Goal: Task Accomplishment & Management: Manage account settings

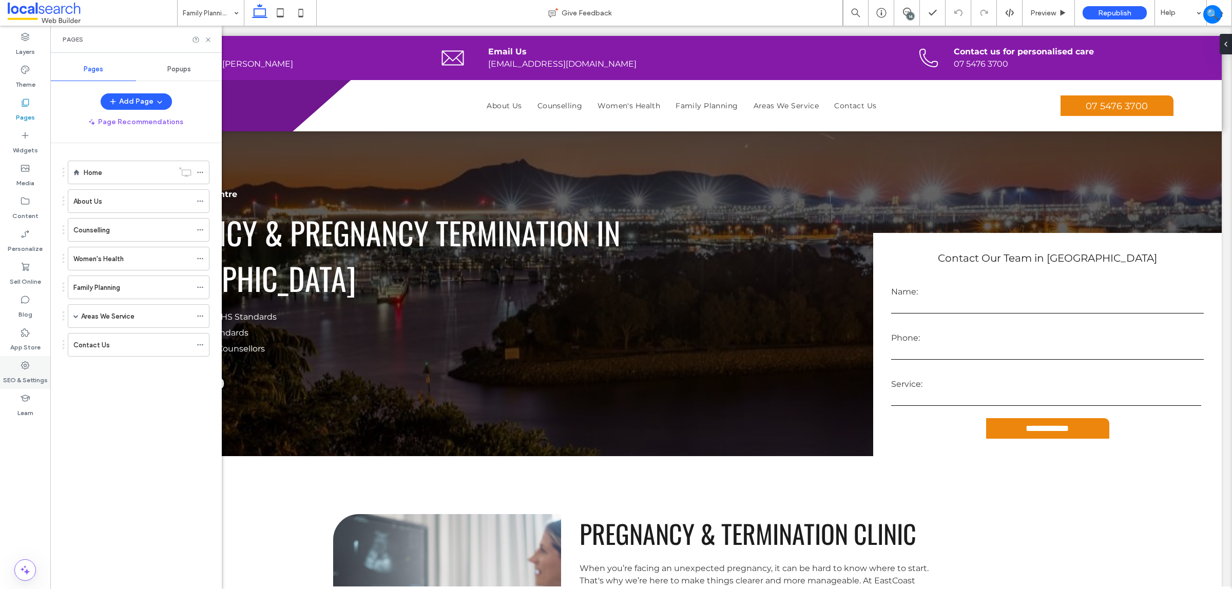
click at [14, 362] on div "SEO & Settings" at bounding box center [25, 372] width 50 height 33
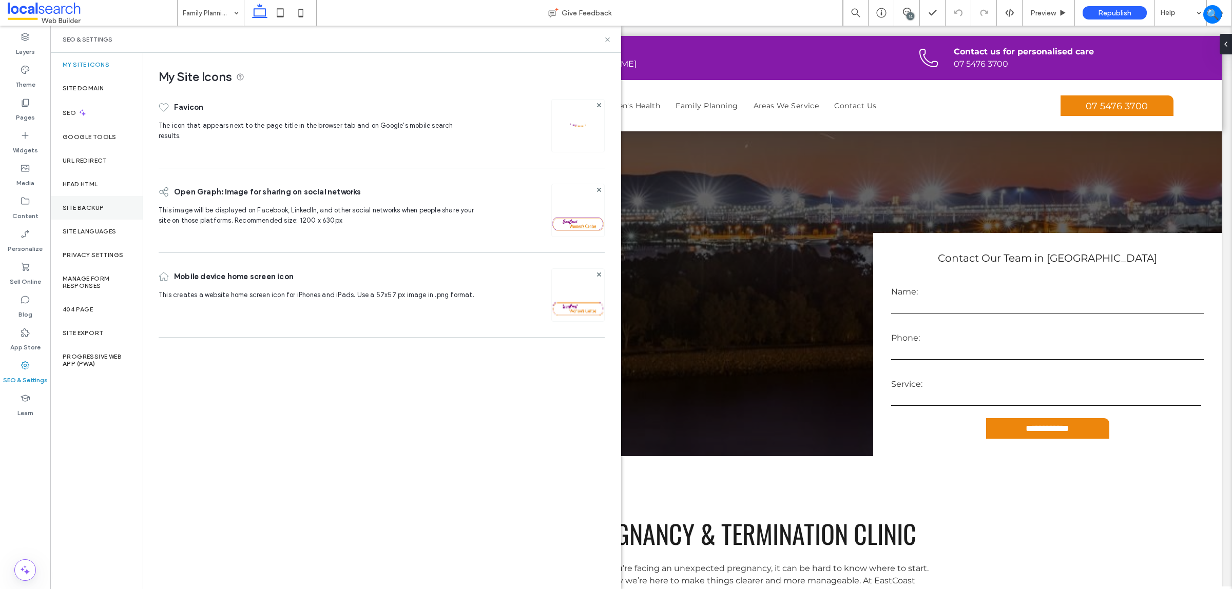
click at [93, 196] on div "Site Backup" at bounding box center [96, 208] width 92 height 24
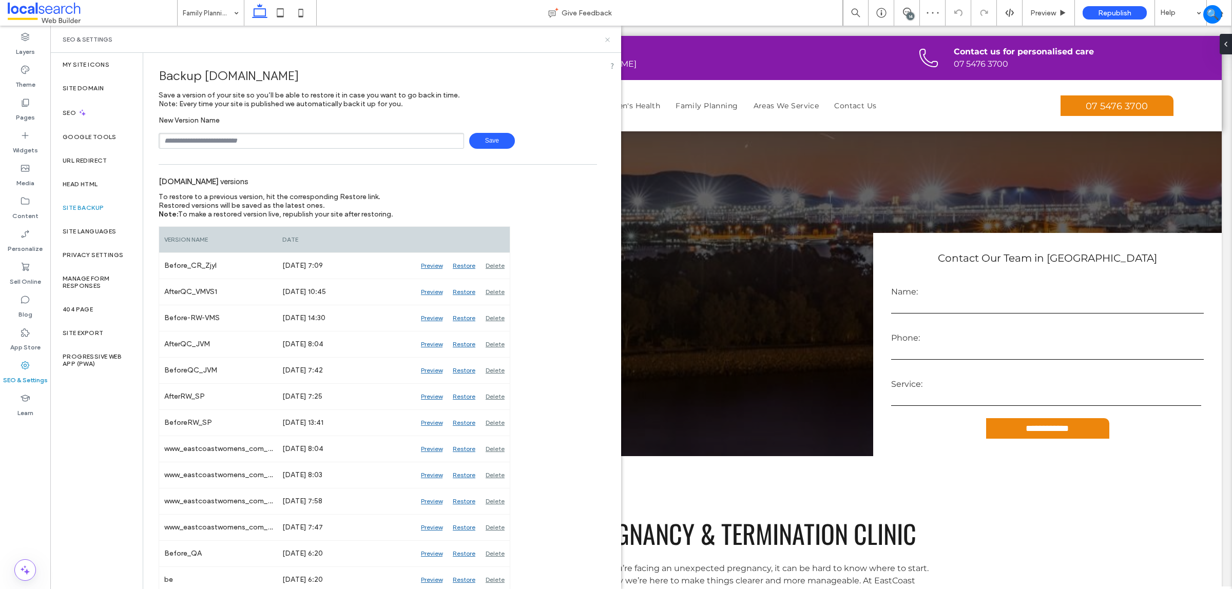
click at [607, 39] on use at bounding box center [607, 39] width 4 height 4
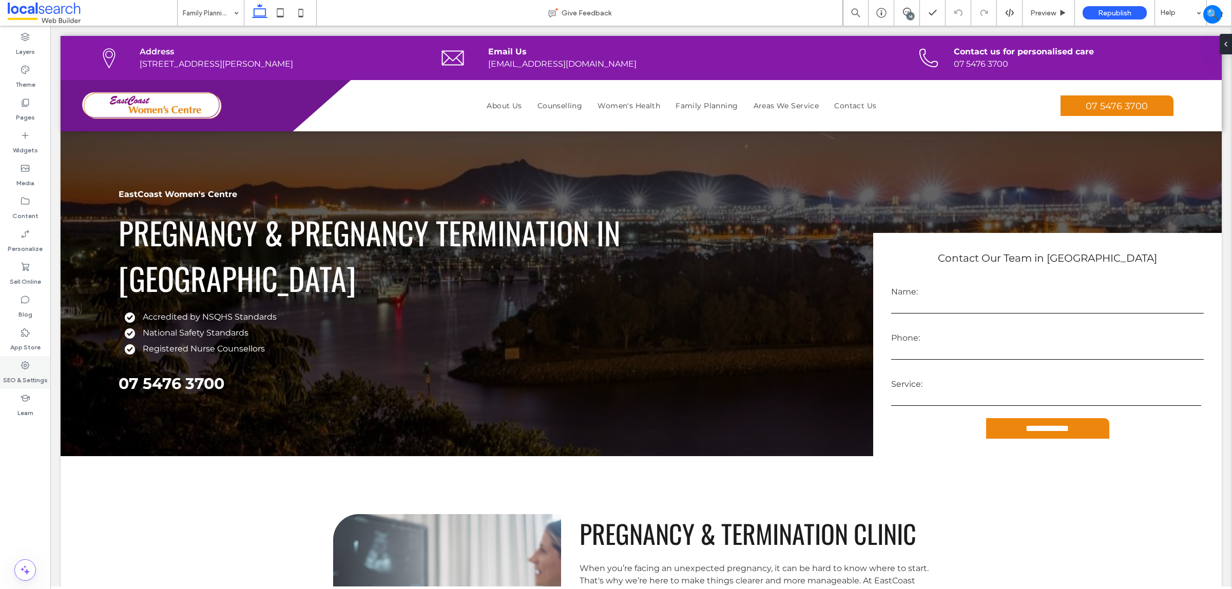
click at [27, 360] on icon at bounding box center [25, 365] width 10 height 10
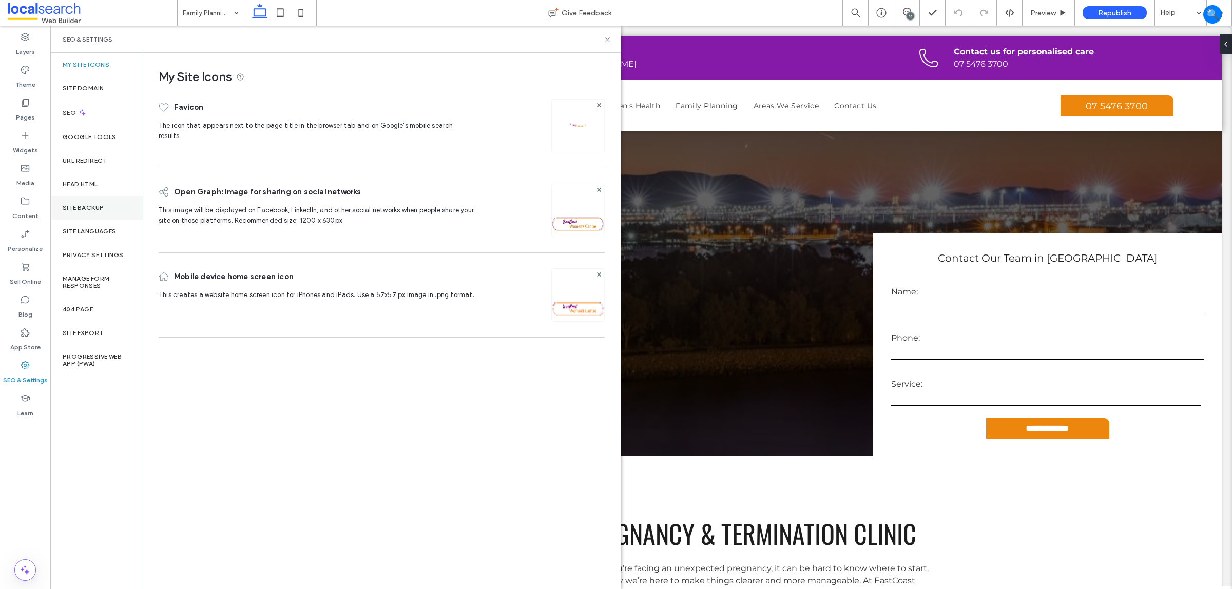
click at [95, 209] on label "Site Backup" at bounding box center [83, 207] width 41 height 7
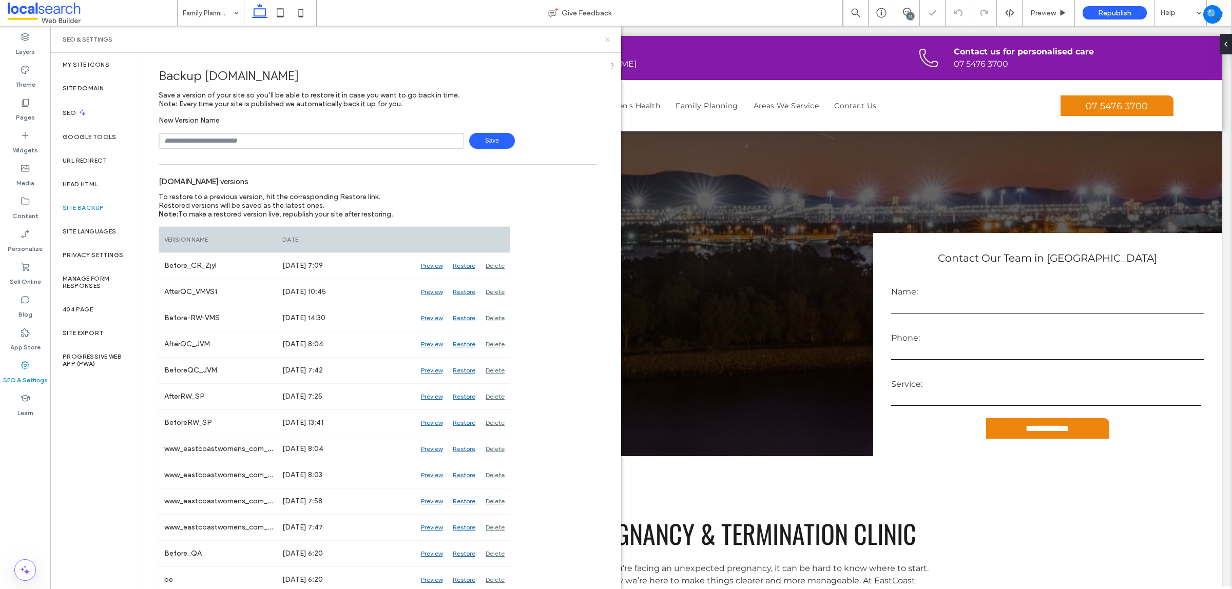
click at [605, 39] on icon at bounding box center [608, 40] width 8 height 8
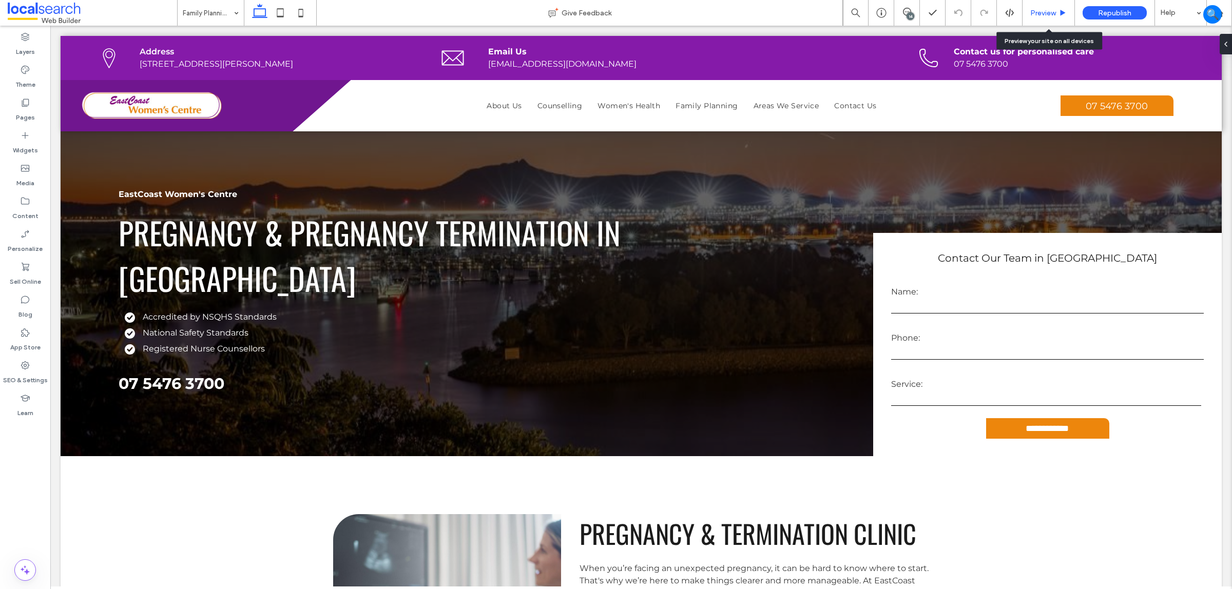
click at [1045, 9] on span "Preview" at bounding box center [1043, 13] width 26 height 9
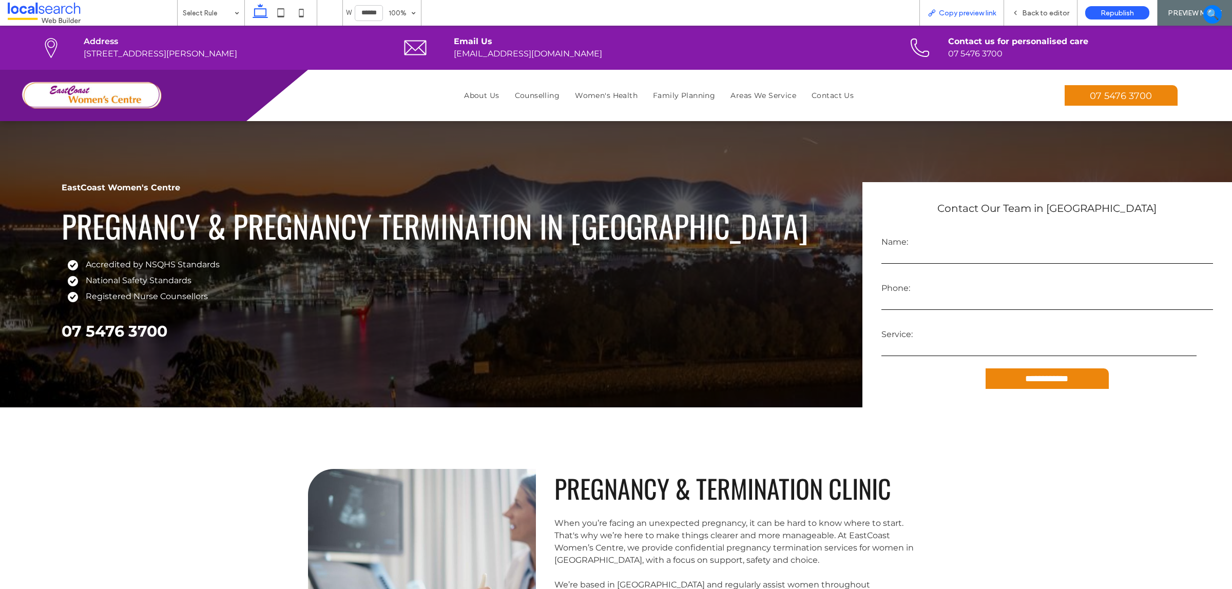
click at [951, 14] on span "Copy preview link" at bounding box center [967, 13] width 57 height 9
click at [1034, 3] on div "Back to editor" at bounding box center [1040, 13] width 73 height 26
click at [1023, 10] on span "Back to editor" at bounding box center [1045, 13] width 47 height 9
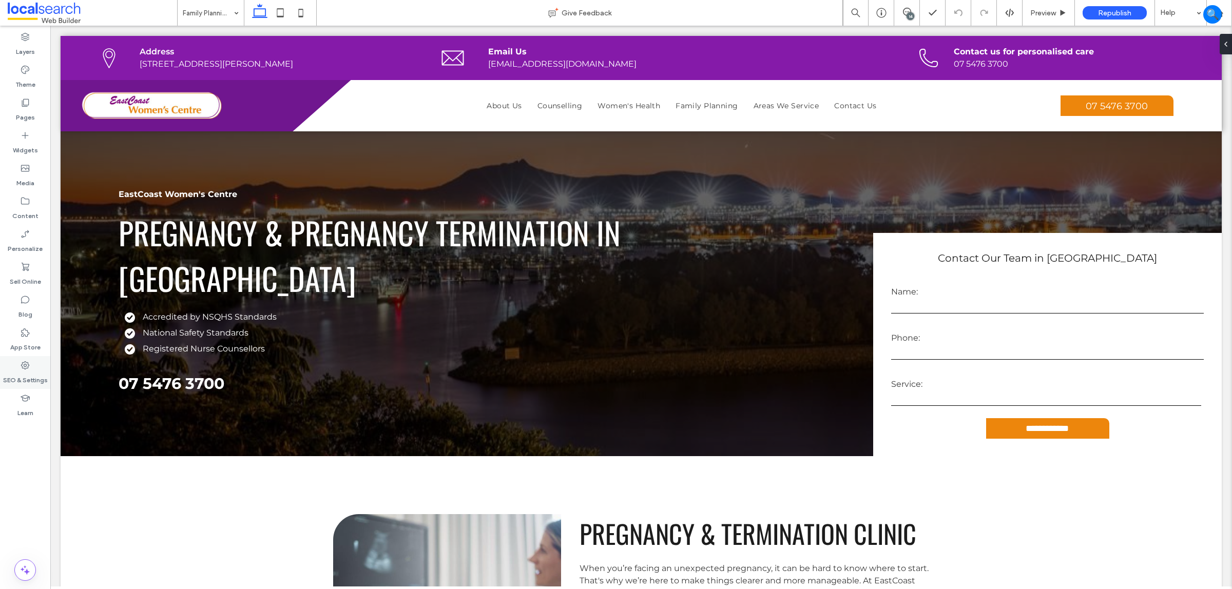
click at [36, 373] on label "SEO & Settings" at bounding box center [25, 378] width 45 height 14
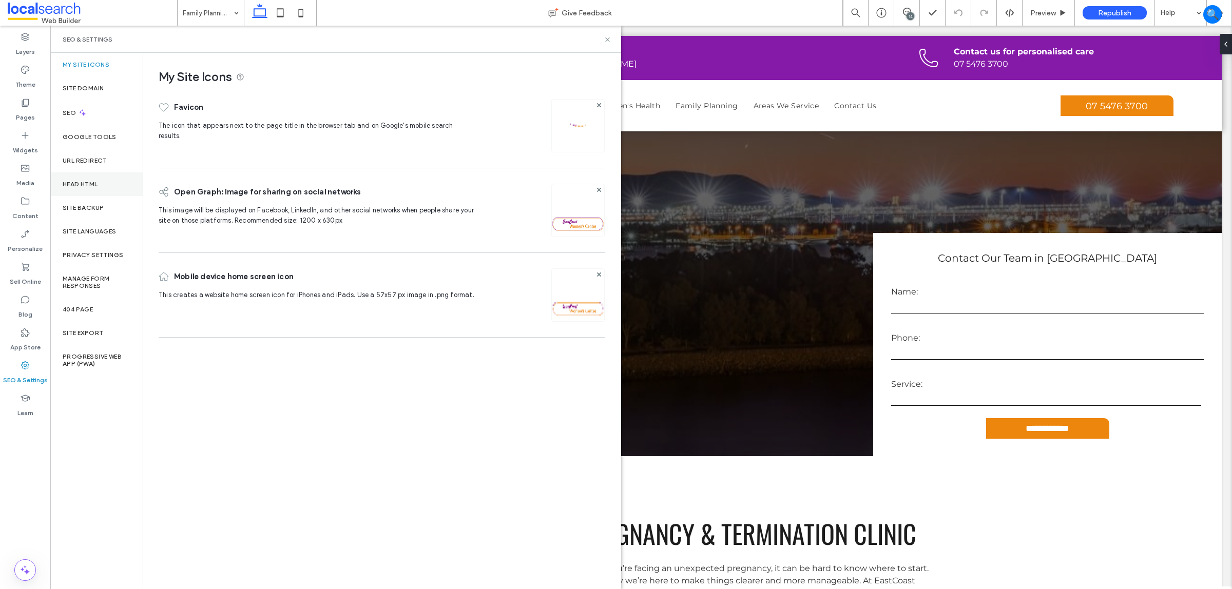
click at [112, 194] on div "Head HTML" at bounding box center [96, 184] width 92 height 24
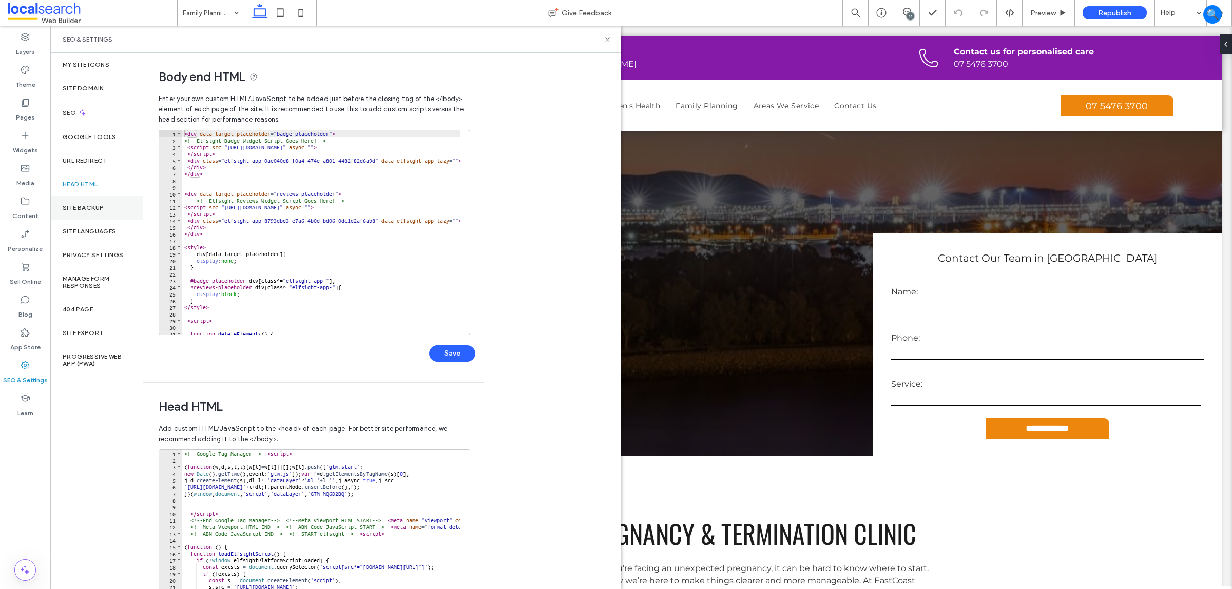
click at [109, 202] on div "Site Backup" at bounding box center [96, 208] width 92 height 24
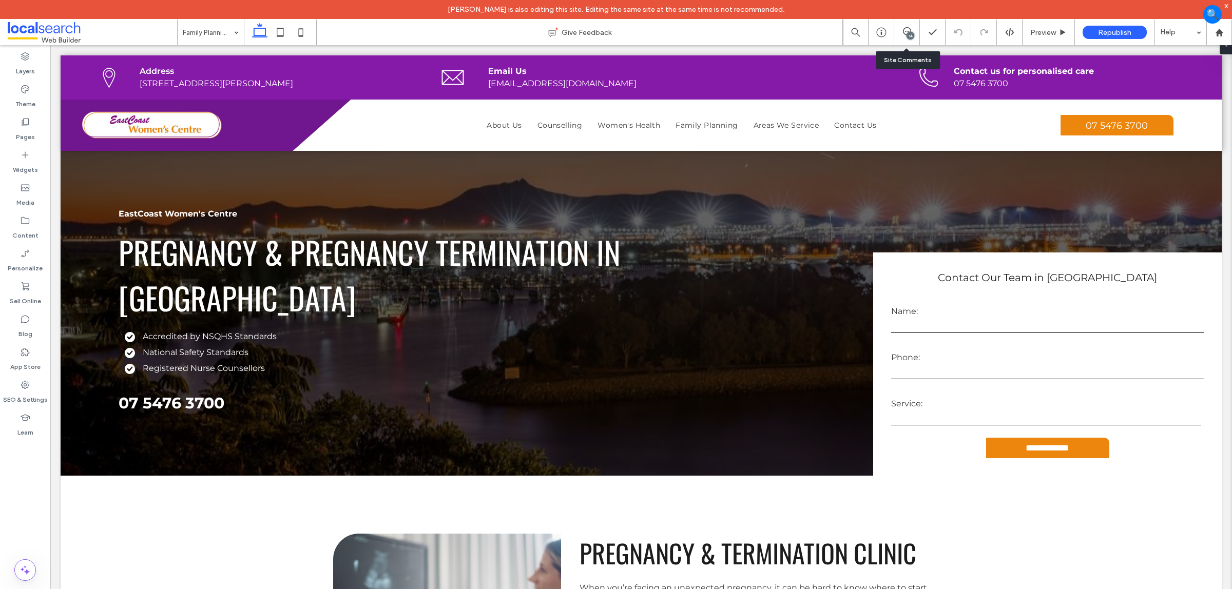
click at [914, 36] on div "14" at bounding box center [906, 32] width 25 height 10
click at [902, 42] on div "14" at bounding box center [907, 33] width 26 height 26
click at [899, 36] on div "14" at bounding box center [906, 32] width 25 height 10
click at [907, 26] on div "14" at bounding box center [907, 33] width 26 height 26
click at [906, 31] on use at bounding box center [907, 31] width 8 height 8
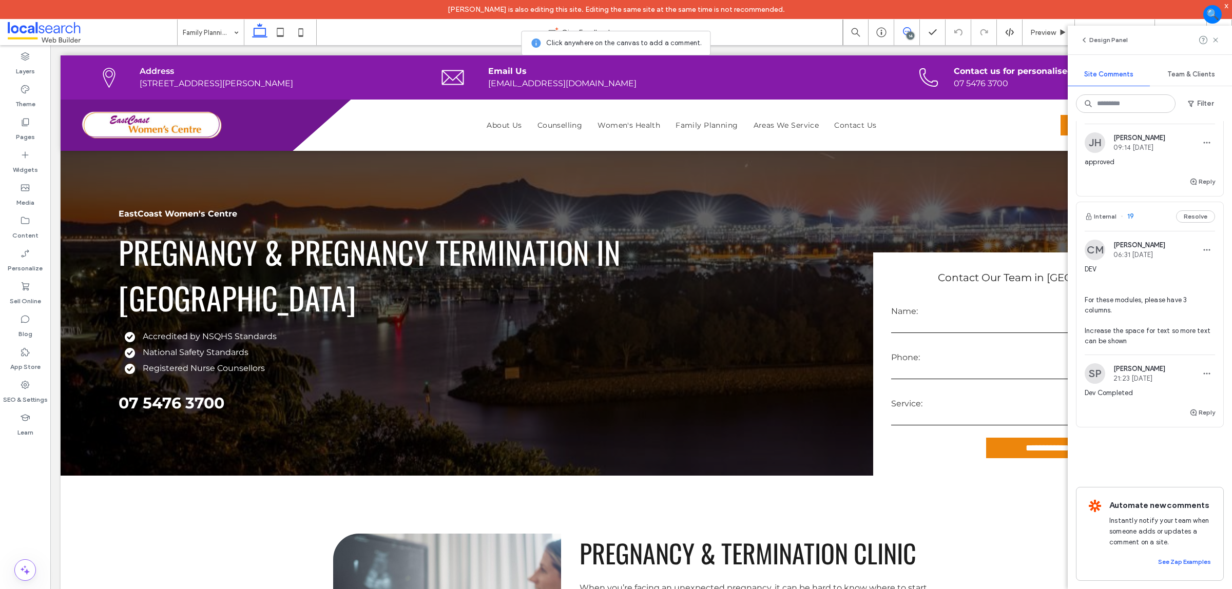
scroll to position [2647, 0]
click at [274, 23] on icon at bounding box center [280, 32] width 21 height 21
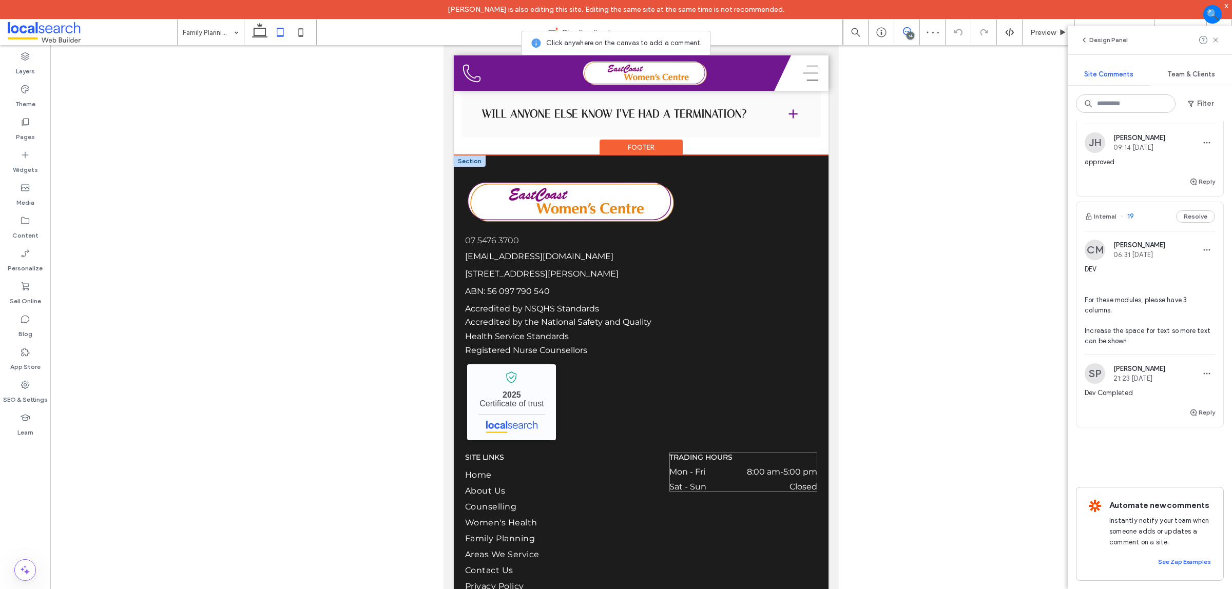
scroll to position [2390, 0]
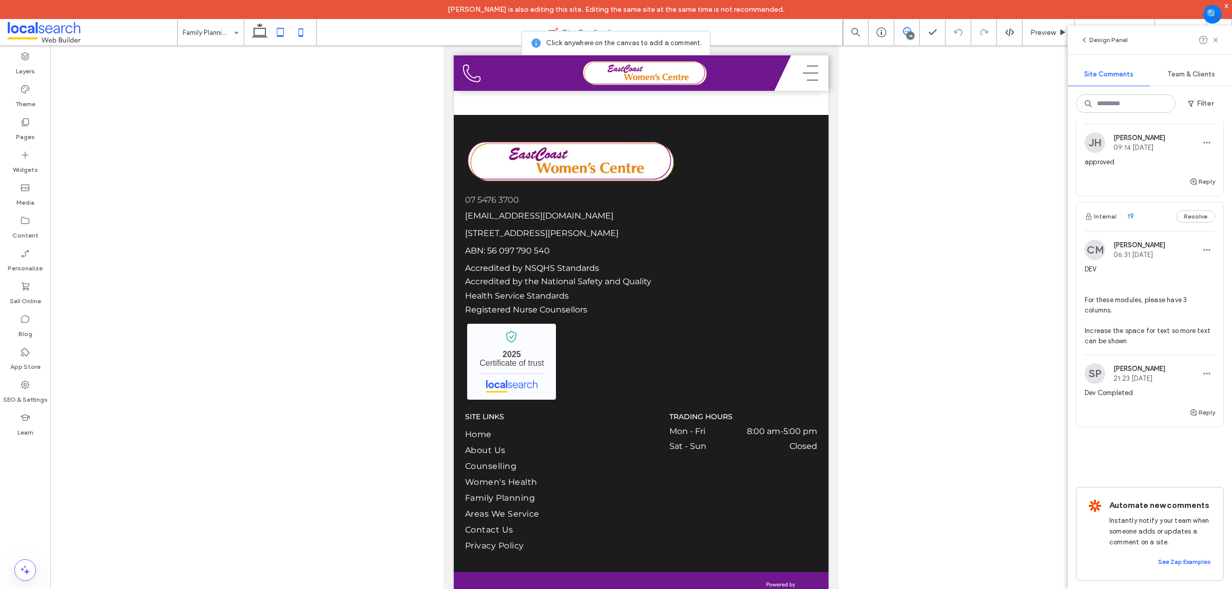
click at [294, 40] on icon at bounding box center [301, 32] width 21 height 21
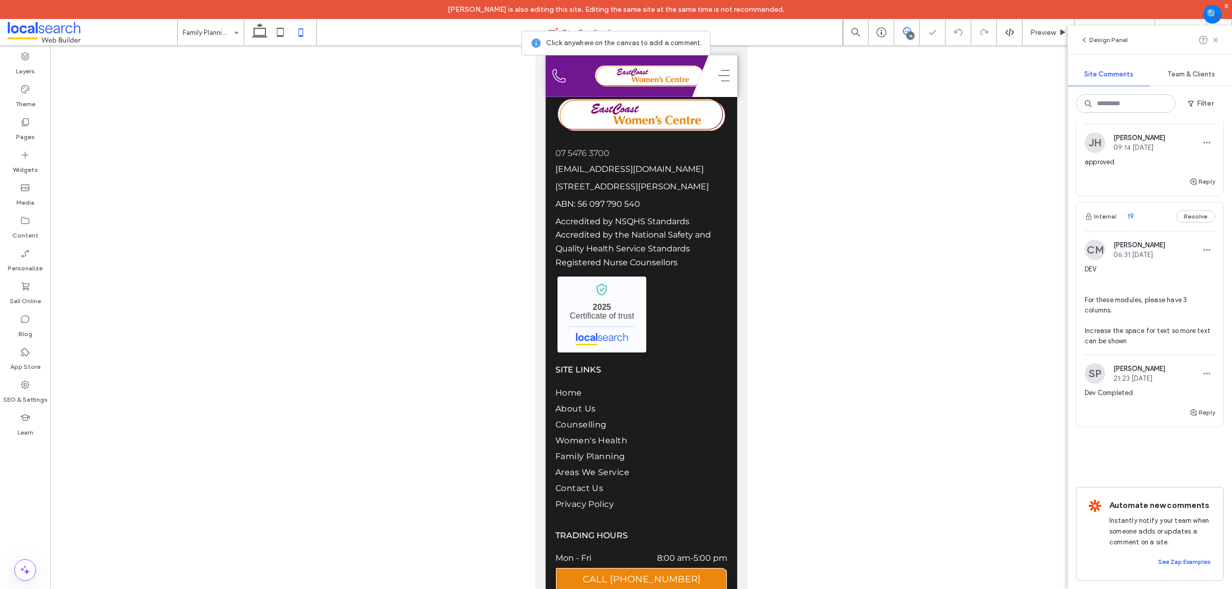
scroll to position [2662, 0]
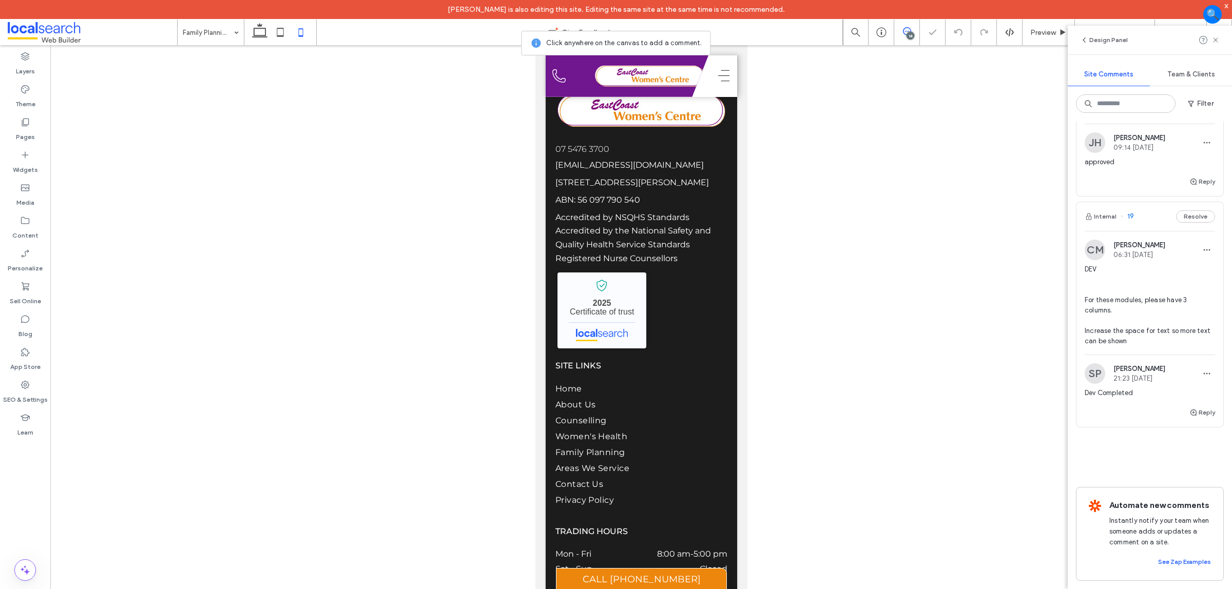
drag, startPoint x: 511, startPoint y: 178, endPoint x: 1029, endPoint y: 221, distance: 519.6
click at [1033, 222] on div at bounding box center [641, 325] width 1182 height 561
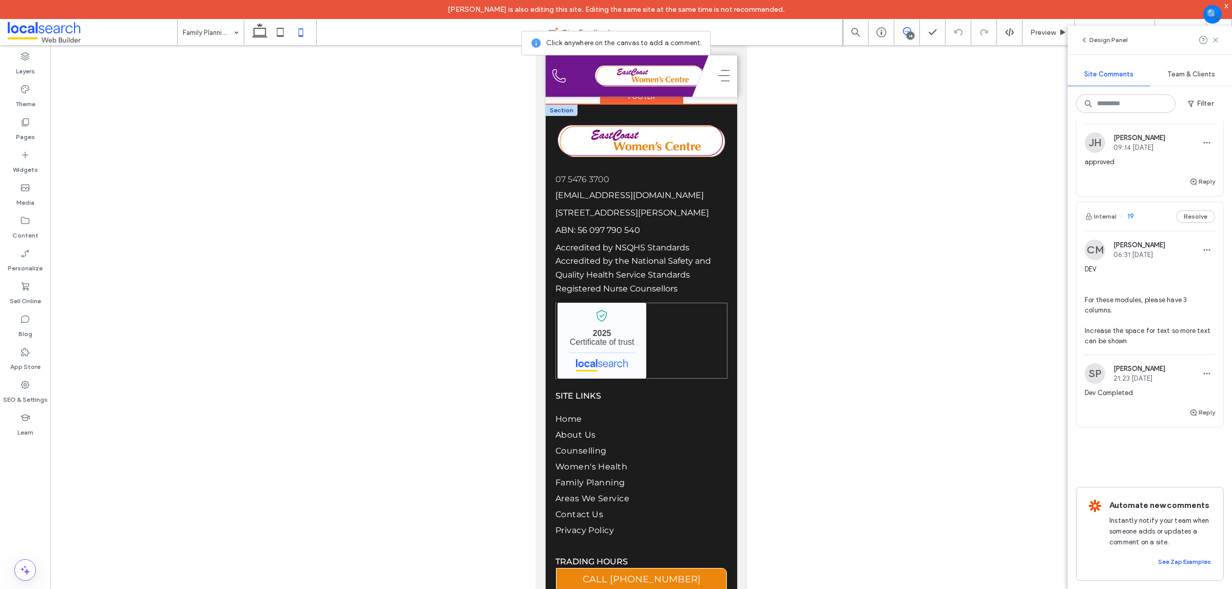
scroll to position [2608, 0]
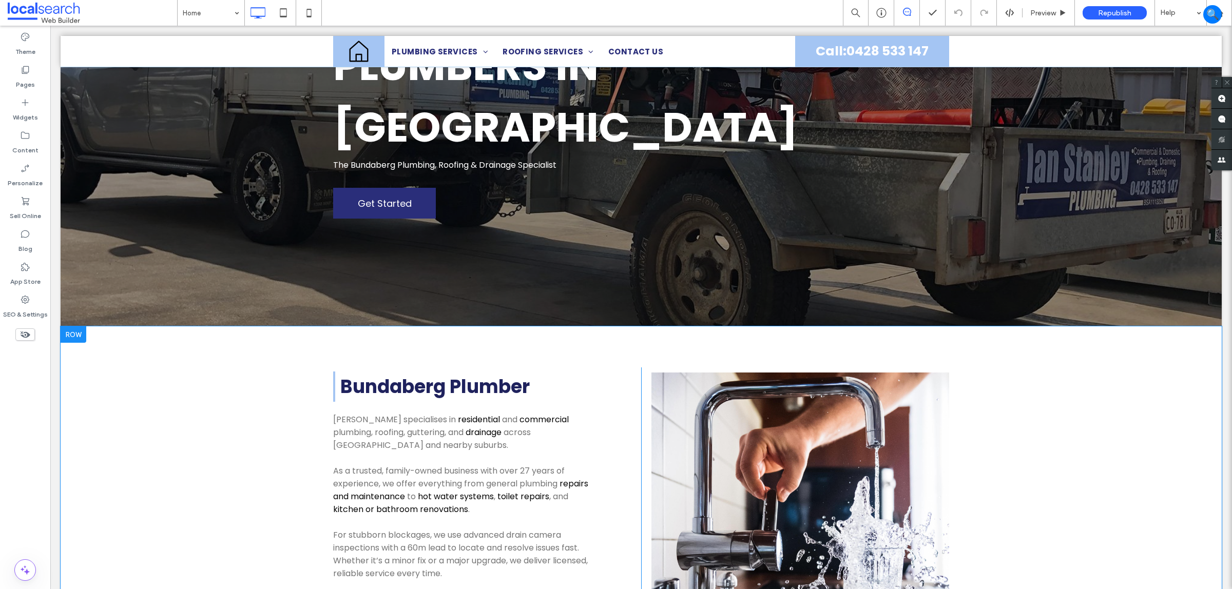
scroll to position [192, 0]
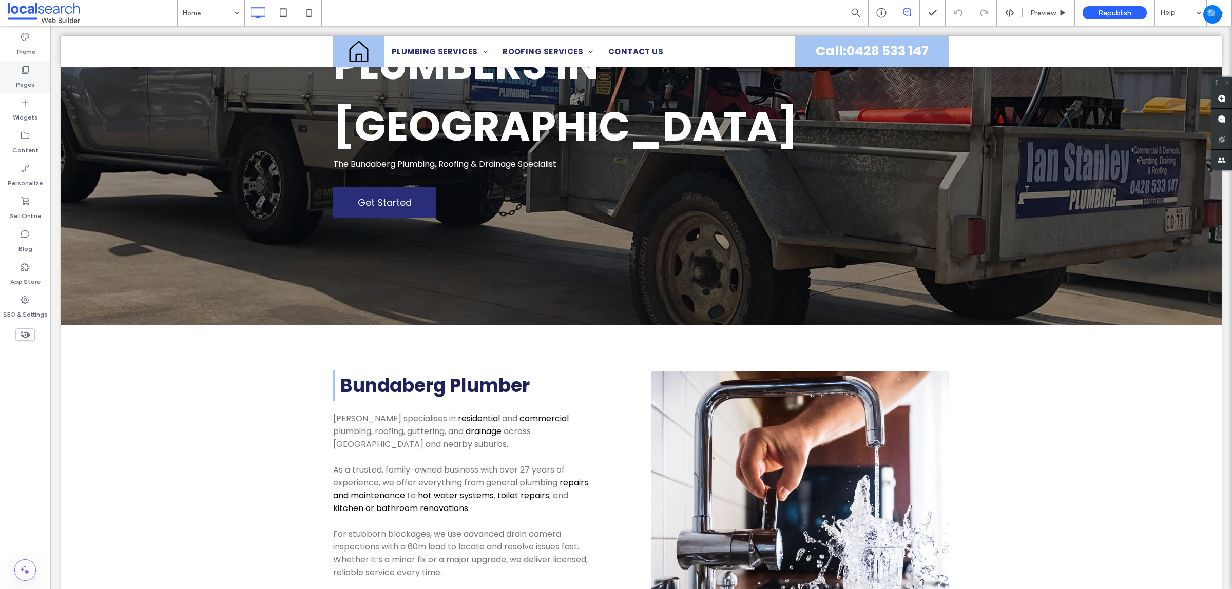
click at [27, 72] on use at bounding box center [25, 70] width 7 height 8
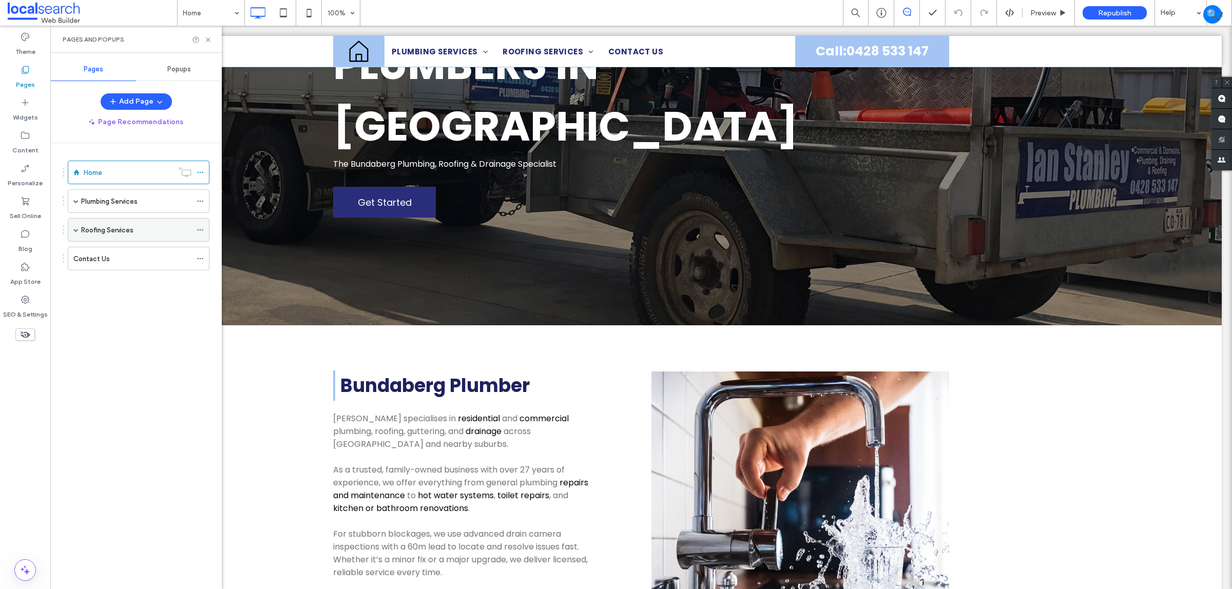
click at [76, 232] on span at bounding box center [75, 229] width 5 height 5
click at [72, 201] on div "Plumbing Services" at bounding box center [139, 201] width 142 height 24
click at [76, 203] on span at bounding box center [75, 201] width 5 height 5
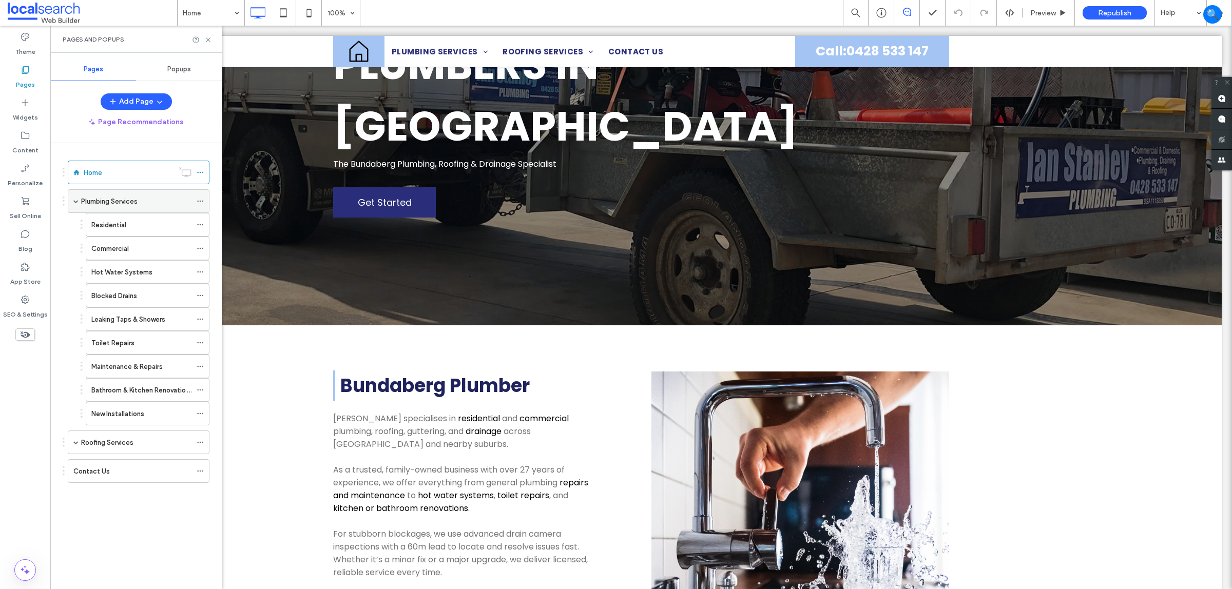
click at [113, 198] on label "Plumbing Services" at bounding box center [109, 201] width 56 height 18
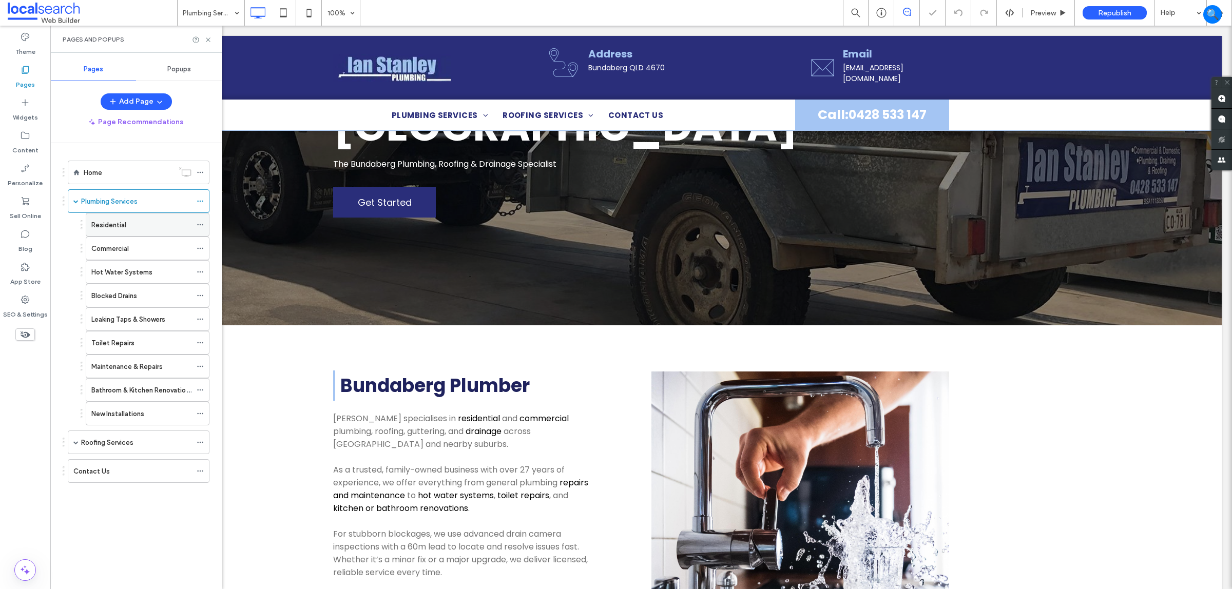
click at [139, 216] on div "Residential" at bounding box center [141, 225] width 100 height 23
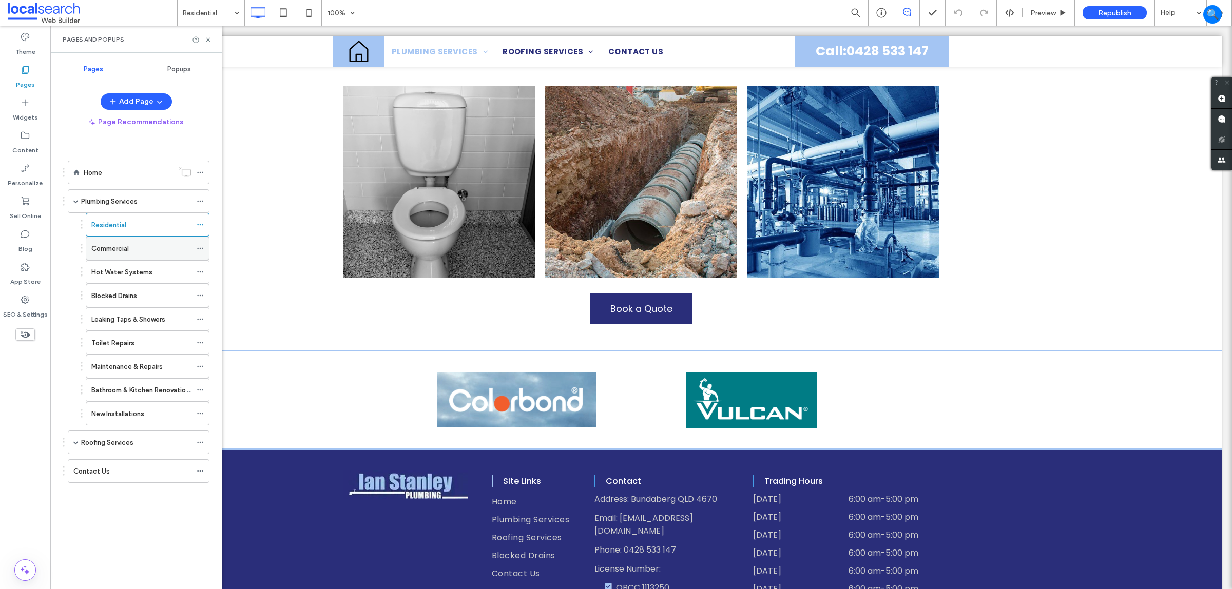
click at [103, 242] on div "Commercial" at bounding box center [141, 248] width 100 height 23
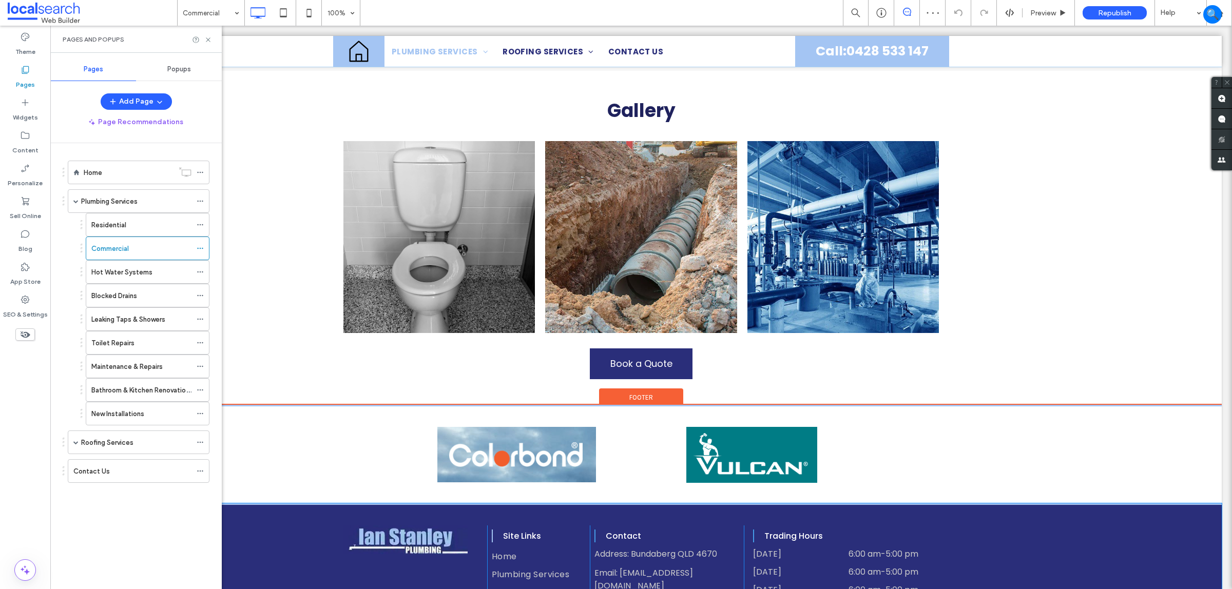
scroll to position [1219, 0]
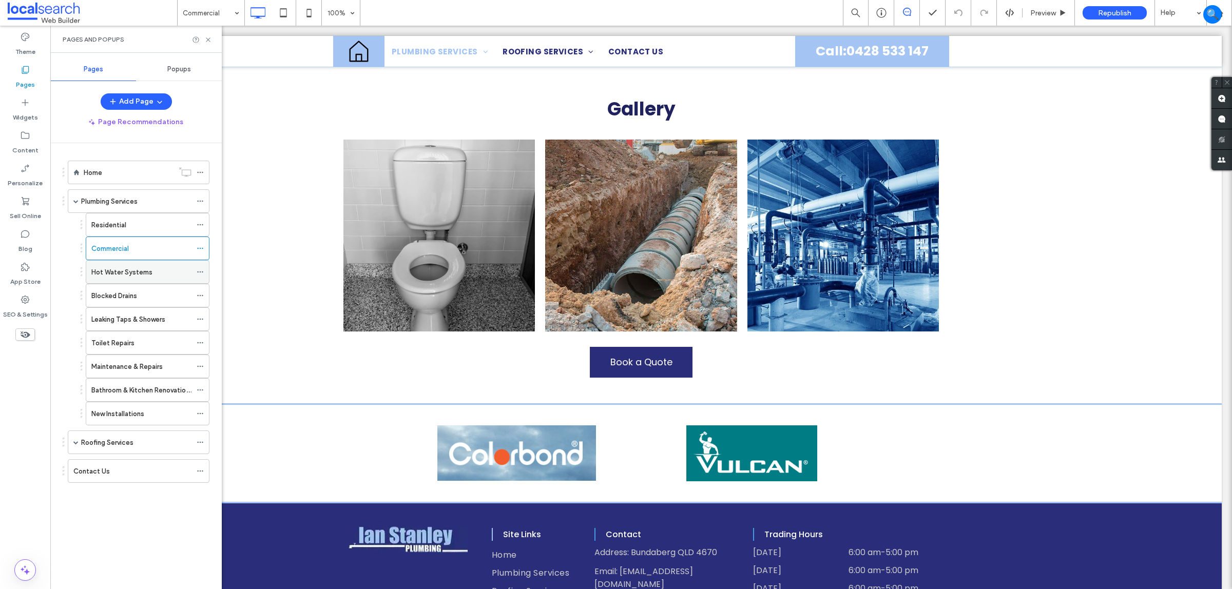
click at [117, 275] on label "Hot Water Systems" at bounding box center [121, 272] width 61 height 18
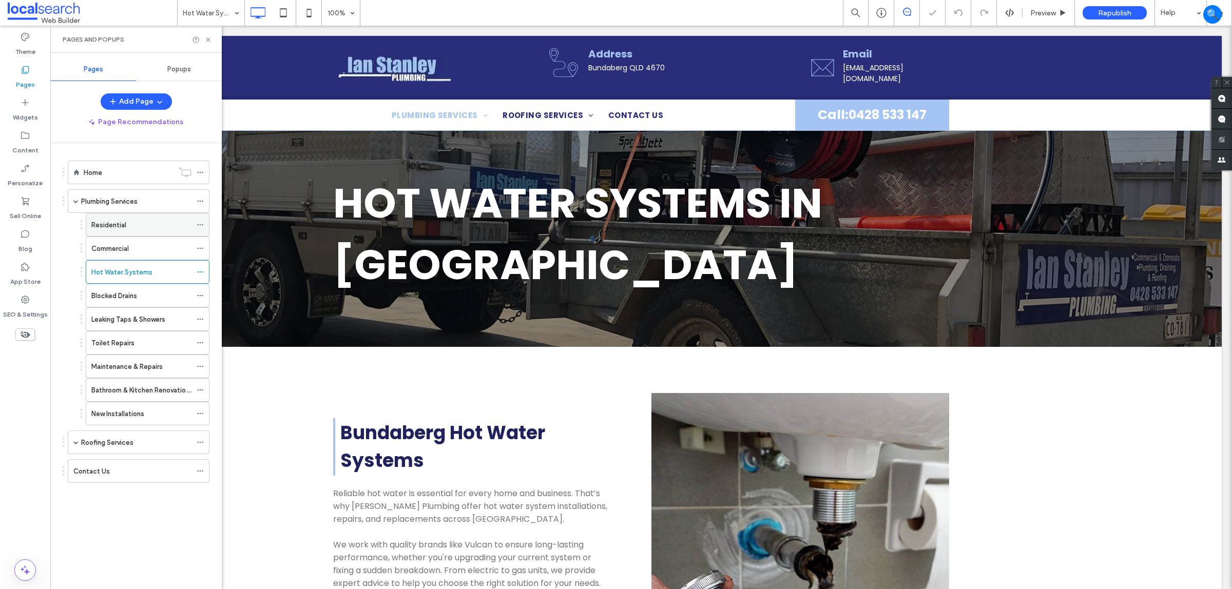
click at [140, 226] on div "Residential" at bounding box center [141, 225] width 100 height 11
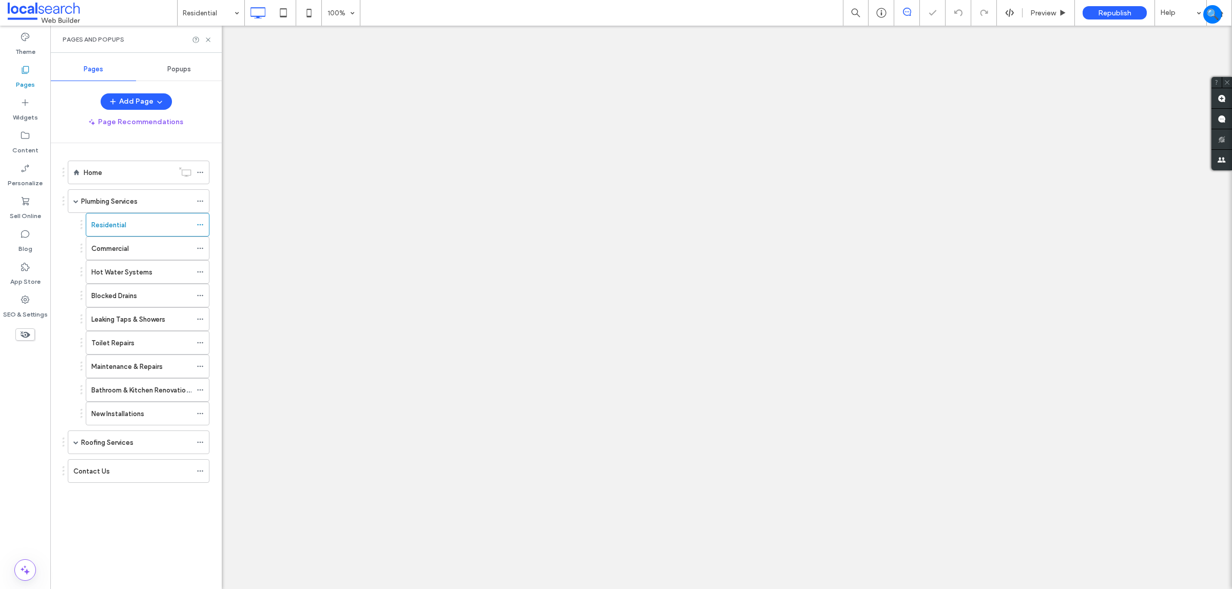
click at [135, 432] on ol "Home Plumbing Services Residential Commercial Hot Water Systems Blocked Drains …" at bounding box center [132, 322] width 154 height 322
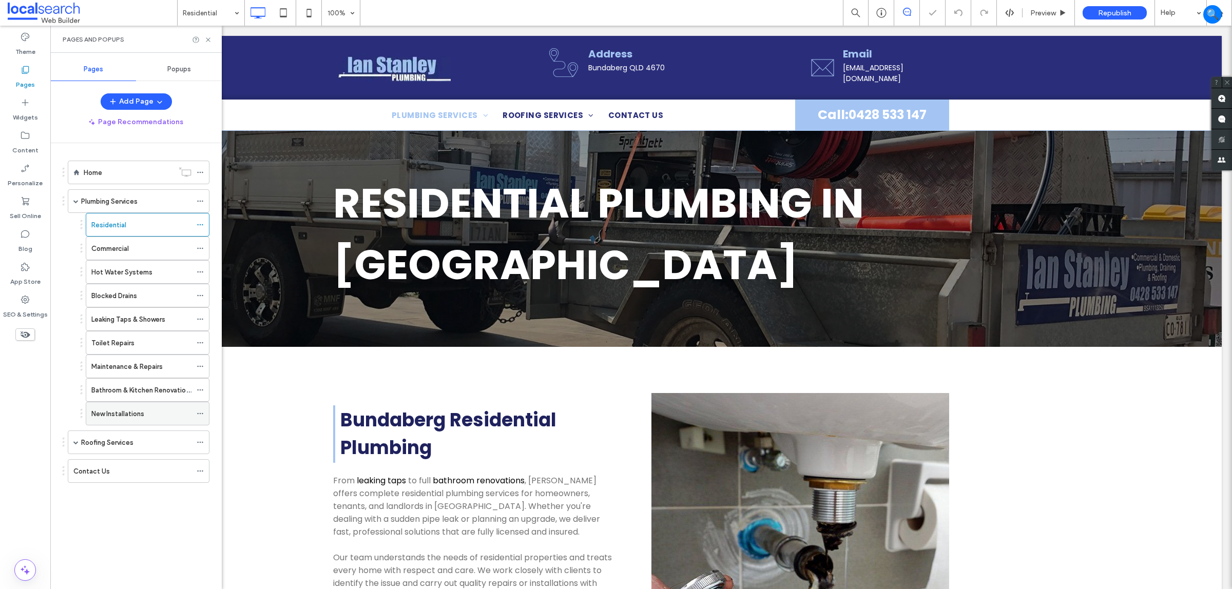
click at [138, 425] on div "New Installations" at bounding box center [141, 413] width 100 height 23
click at [132, 443] on div at bounding box center [616, 294] width 1232 height 589
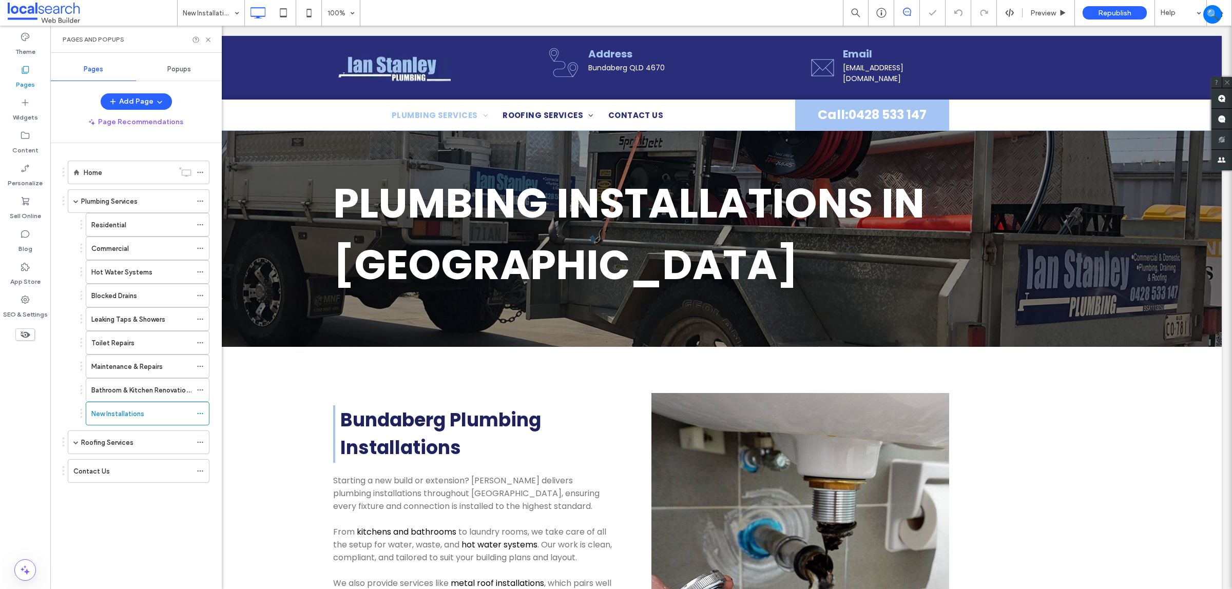
click at [132, 443] on label "Roofing Services" at bounding box center [107, 443] width 52 height 18
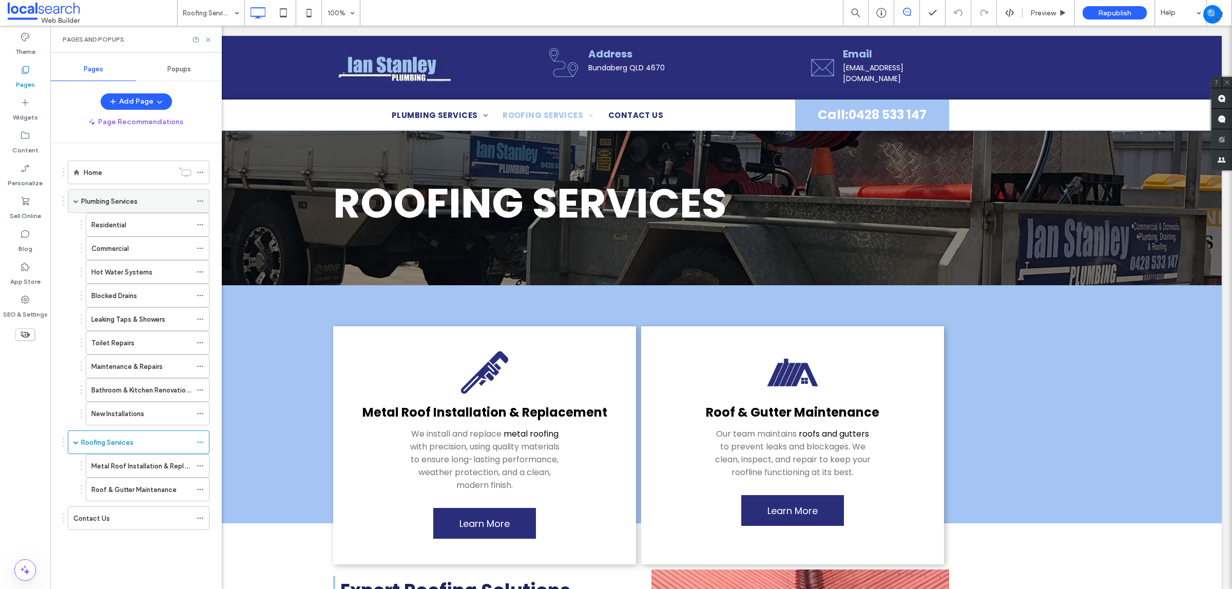
click at [132, 208] on div "Plumbing Services" at bounding box center [136, 201] width 110 height 23
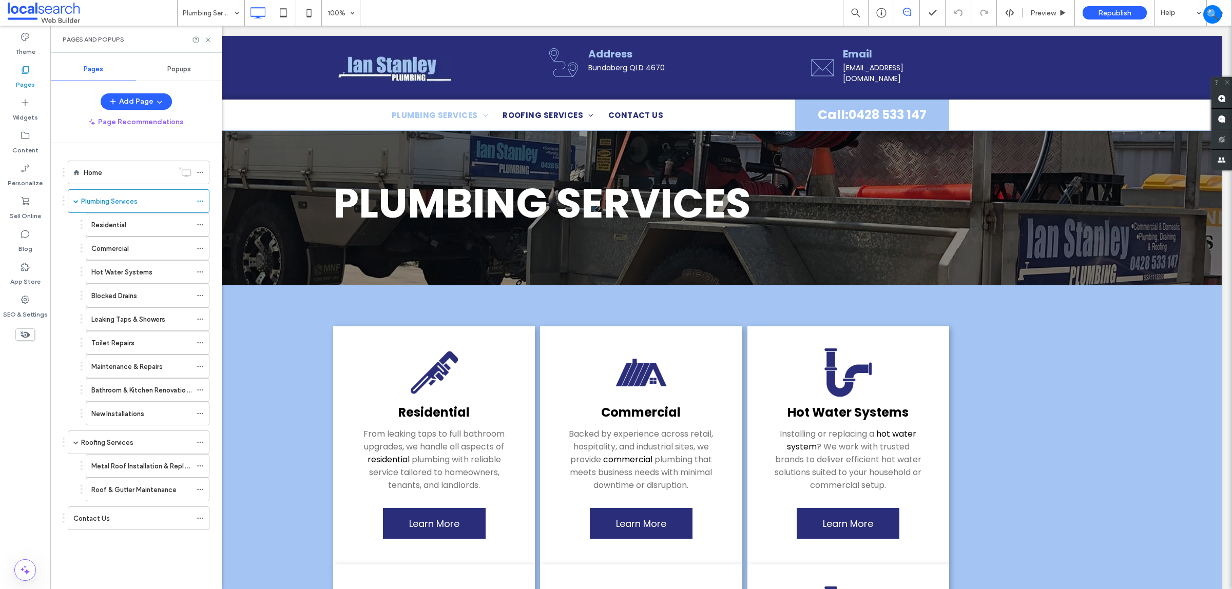
click at [160, 223] on div "Residential" at bounding box center [141, 225] width 100 height 11
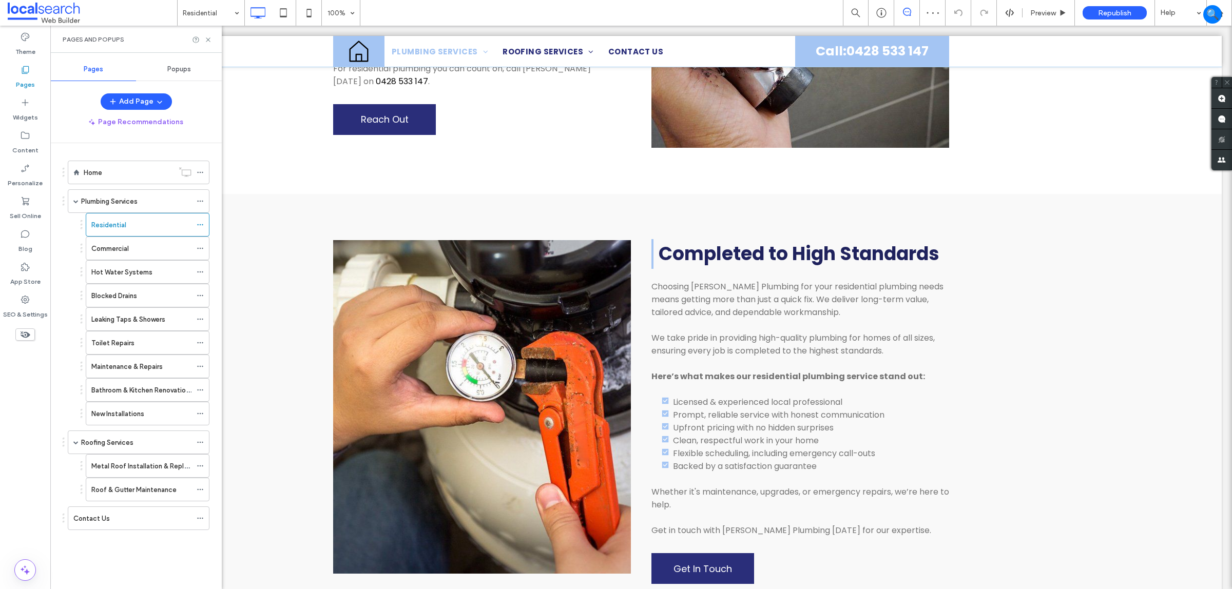
scroll to position [706, 0]
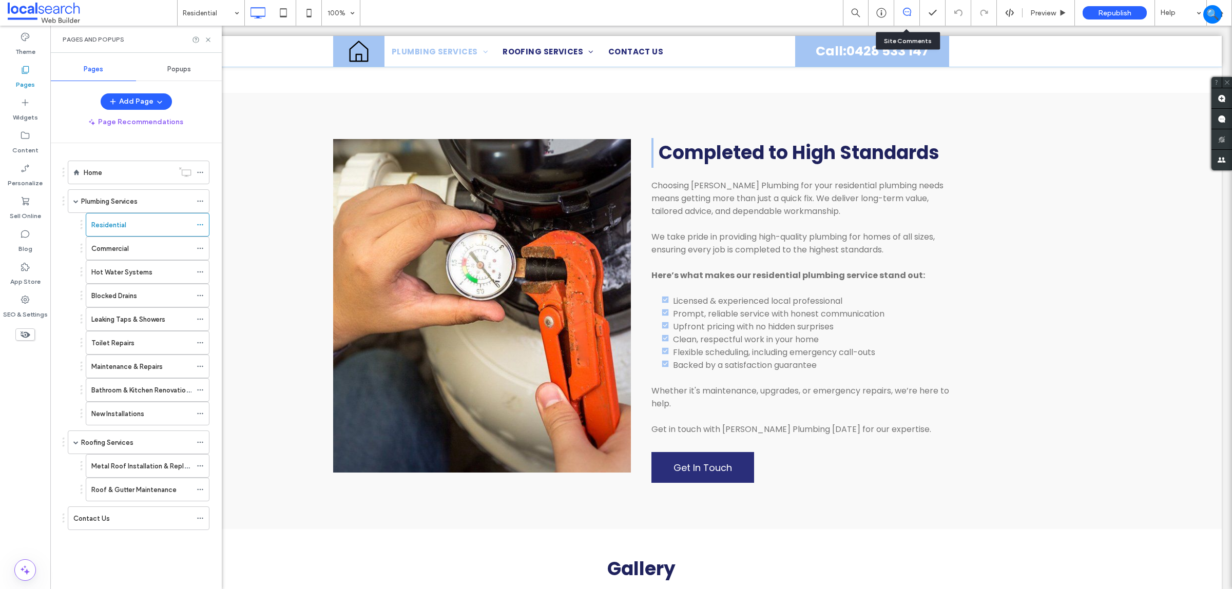
click at [904, 16] on div at bounding box center [906, 13] width 25 height 10
click at [902, 20] on div at bounding box center [907, 13] width 26 height 26
click at [138, 249] on div "Commercial" at bounding box center [141, 248] width 100 height 11
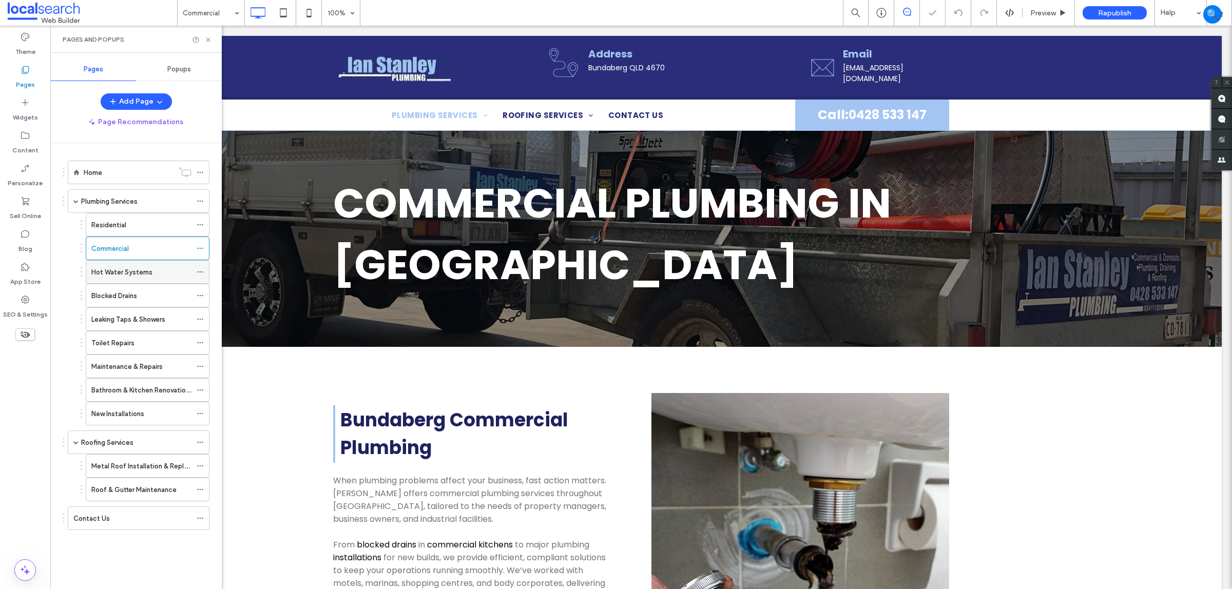
click at [123, 277] on label "Hot Water Systems" at bounding box center [121, 272] width 61 height 18
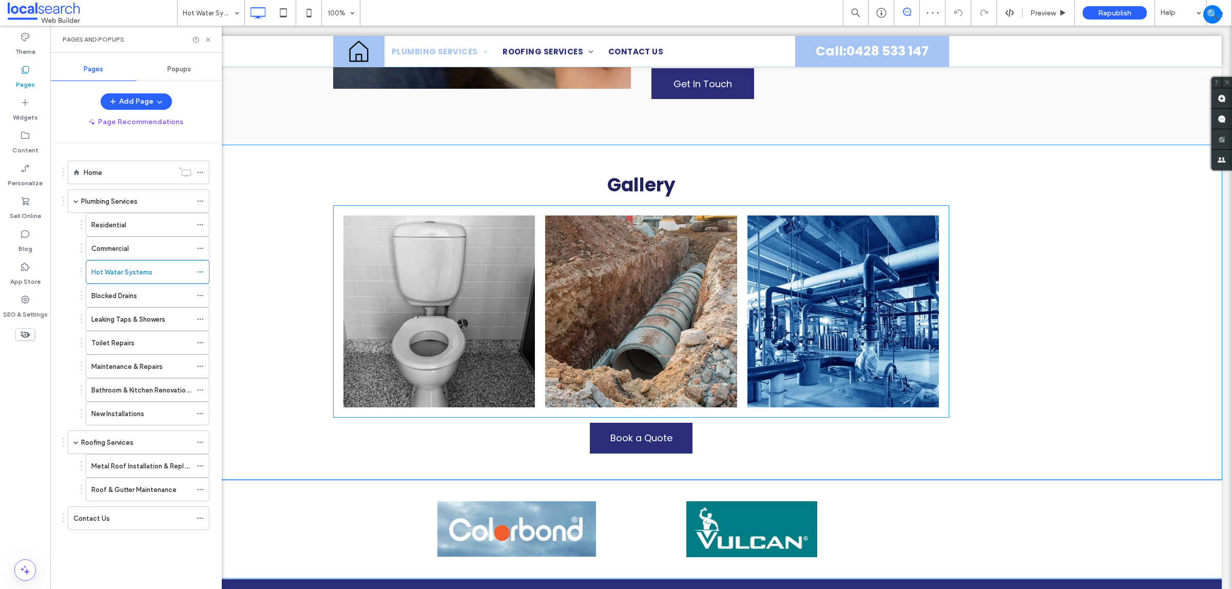
scroll to position [1091, 0]
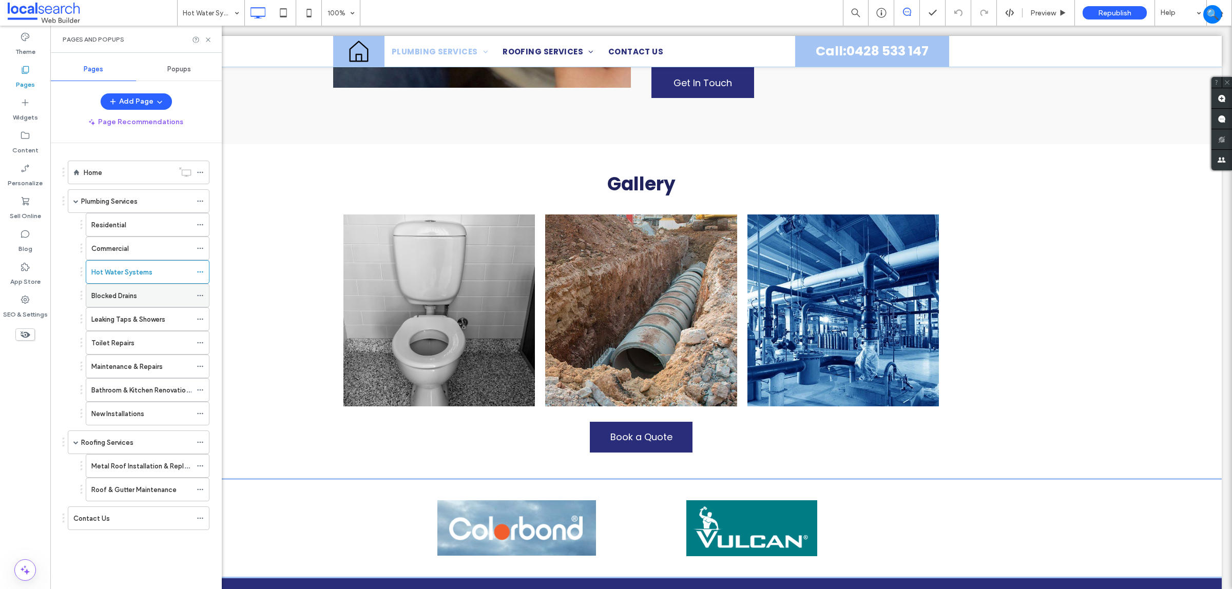
click at [155, 301] on div "Blocked Drains" at bounding box center [141, 296] width 100 height 11
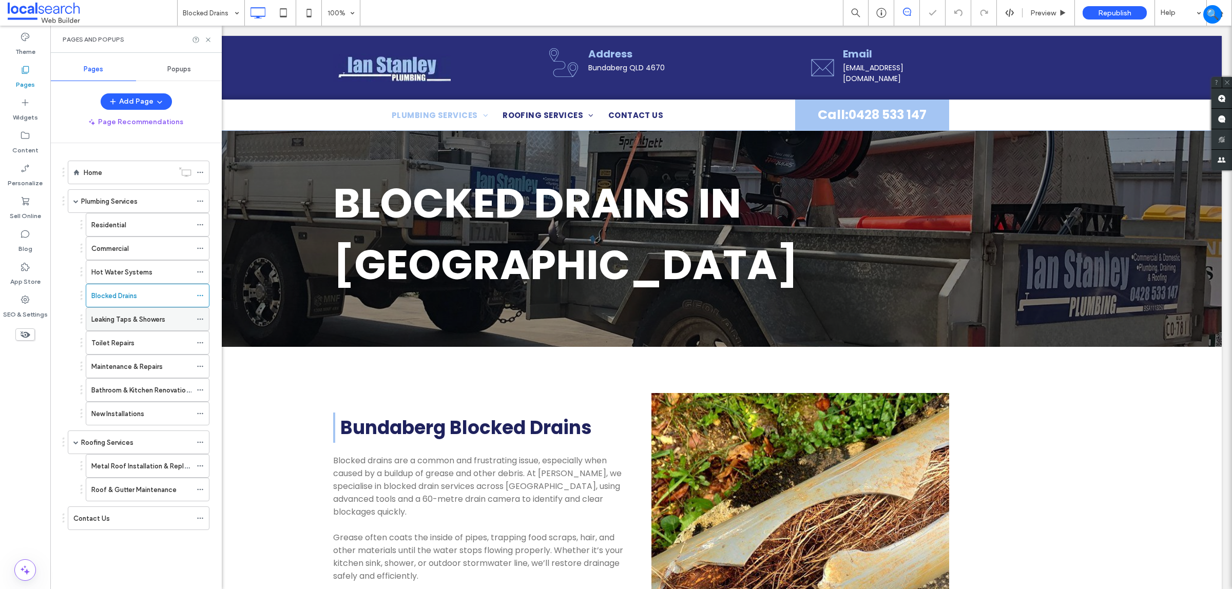
click at [167, 320] on div "Leaking Taps & Showers" at bounding box center [141, 319] width 100 height 11
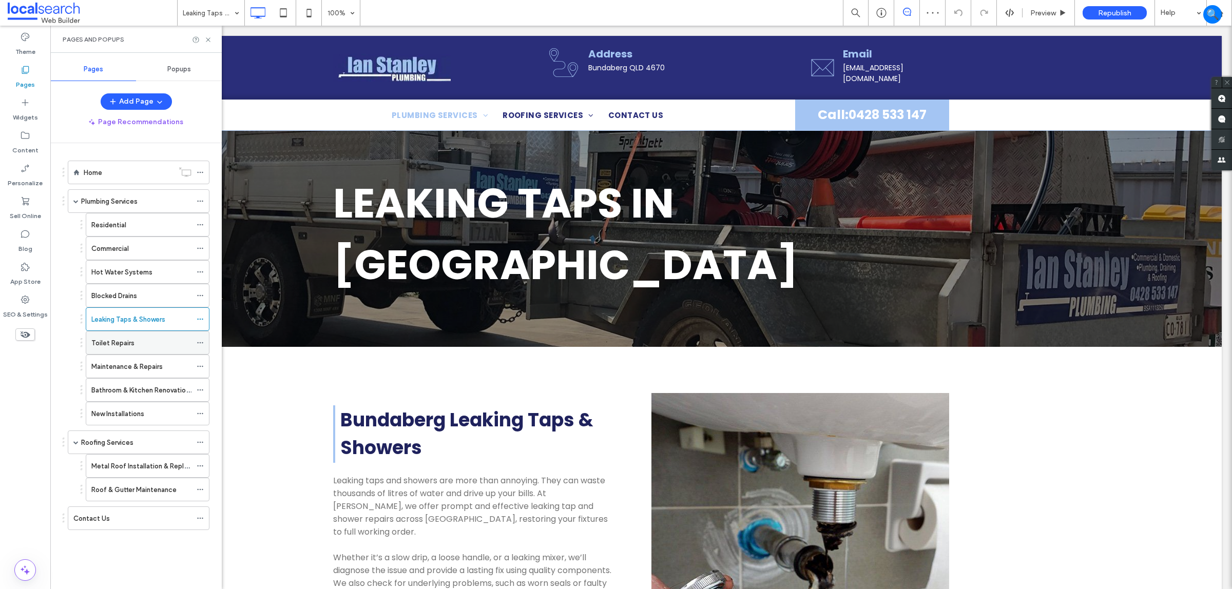
click at [116, 350] on label "Toilet Repairs" at bounding box center [112, 343] width 43 height 18
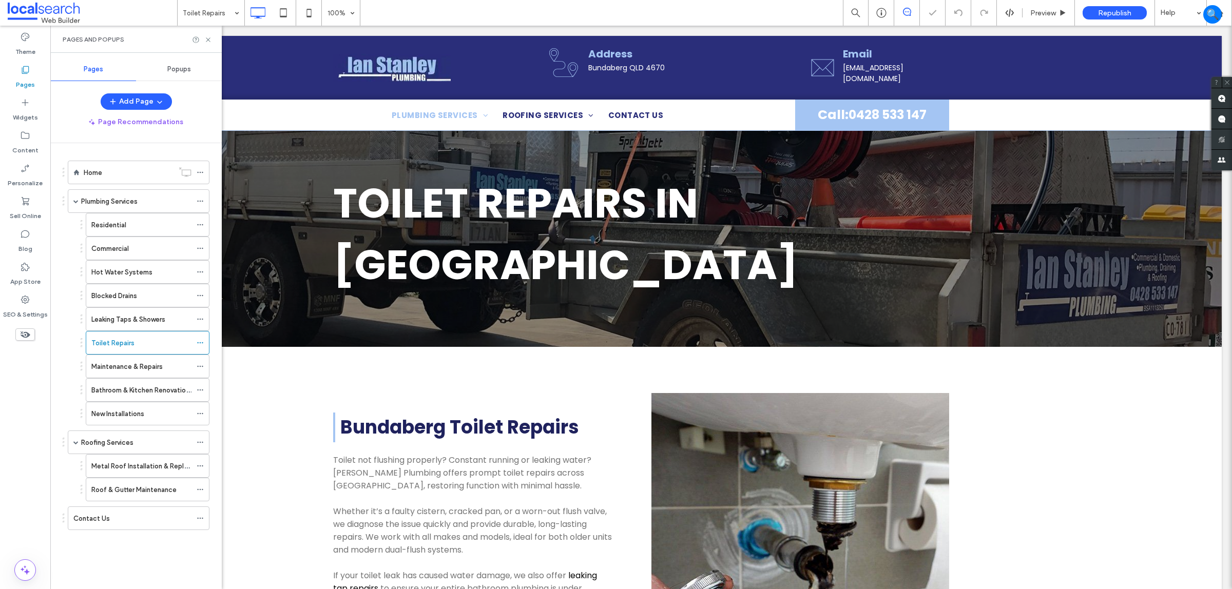
click at [145, 368] on label "Maintenance & Repairs" at bounding box center [126, 367] width 71 height 18
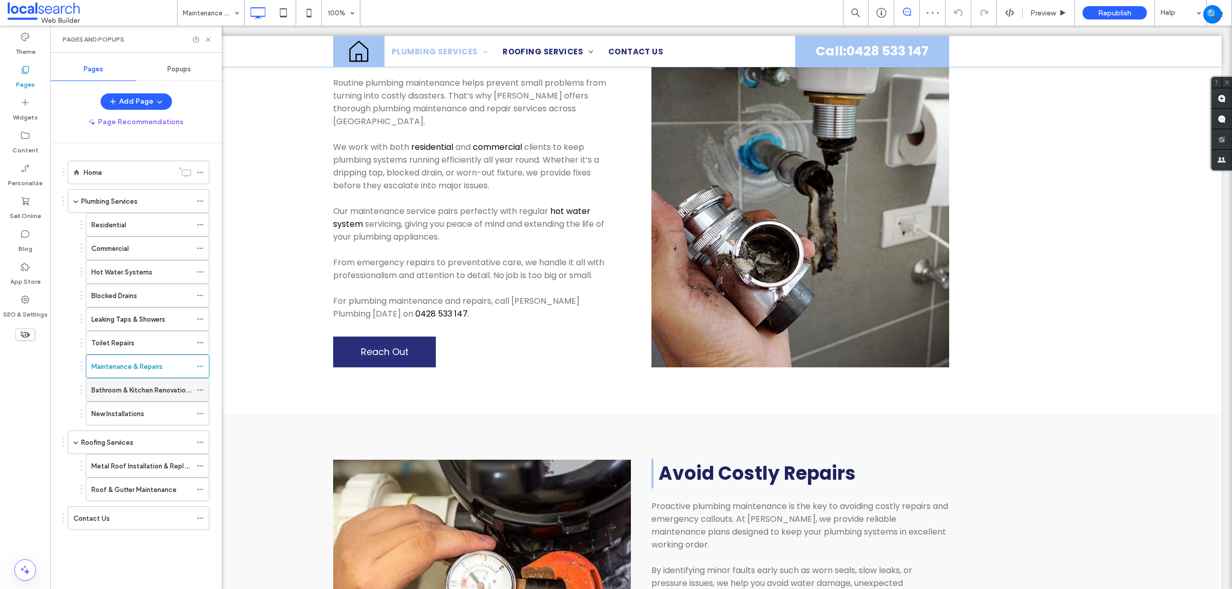
click at [147, 384] on div "Bathroom & Kitchen Renovations" at bounding box center [141, 390] width 100 height 23
click at [170, 421] on div at bounding box center [616, 294] width 1232 height 589
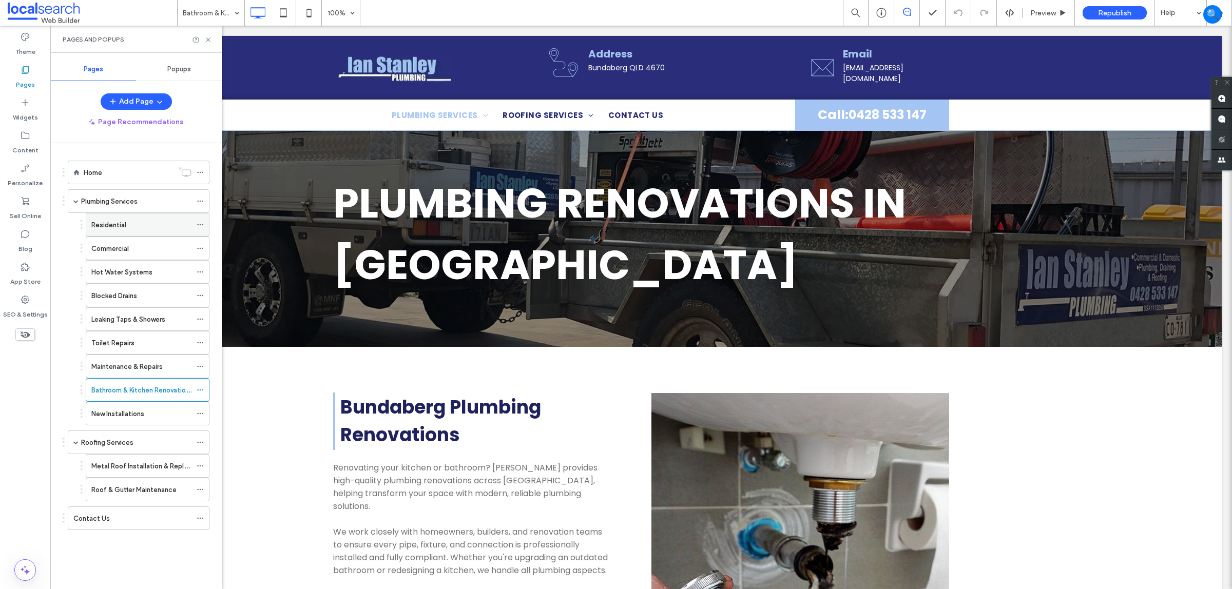
click at [116, 232] on div "Residential" at bounding box center [141, 225] width 100 height 23
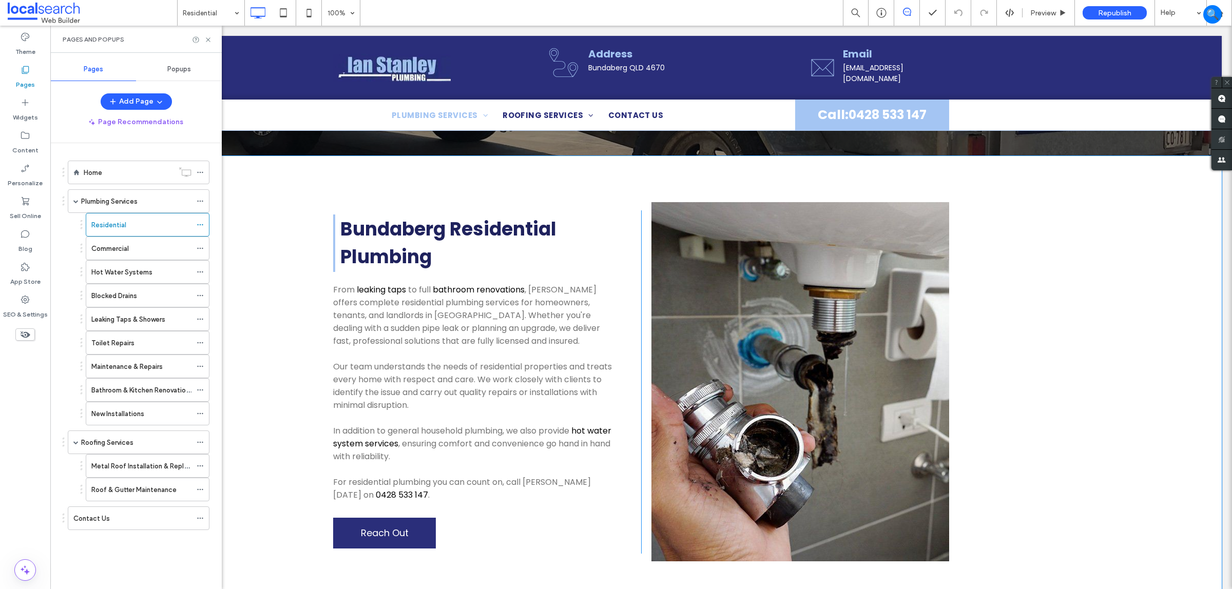
scroll to position [192, 0]
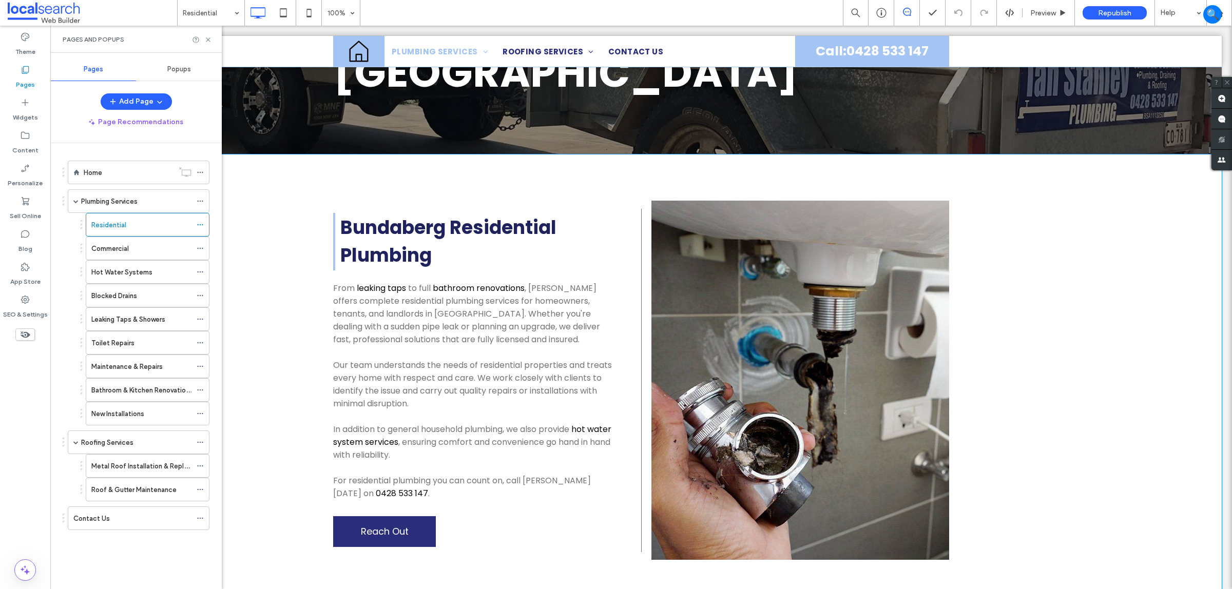
drag, startPoint x: 1096, startPoint y: 377, endPoint x: 1128, endPoint y: 368, distance: 33.1
click at [1100, 379] on div "Bundaberg Residential Plumbing From leaking taps to full bathroom renovations ,…" at bounding box center [641, 380] width 1161 height 452
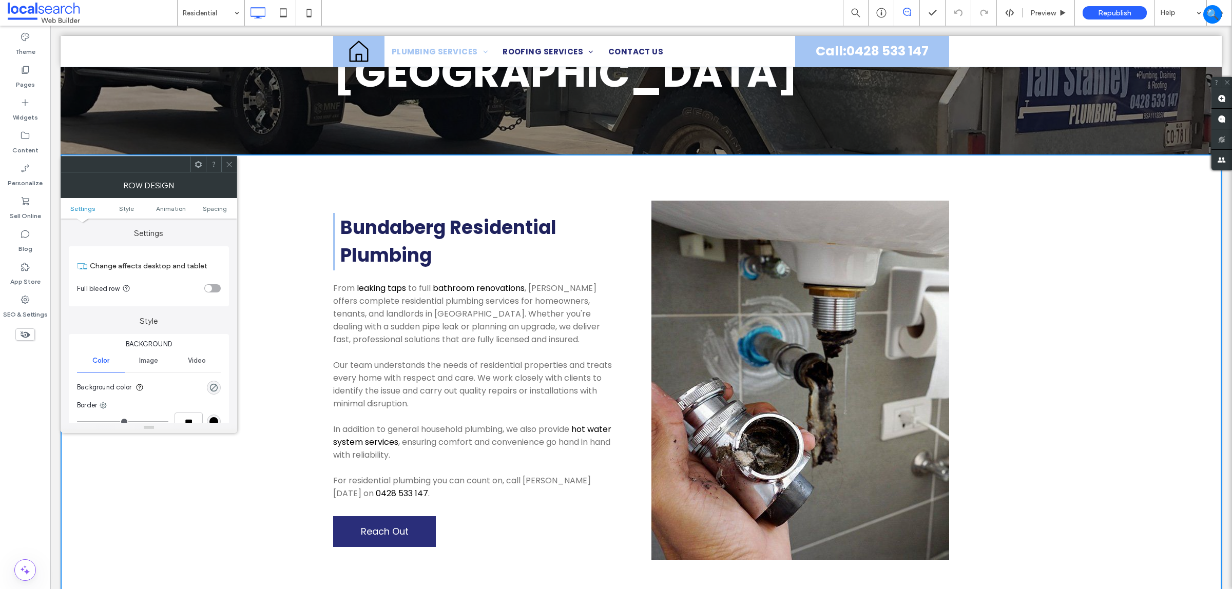
click at [228, 165] on icon at bounding box center [229, 165] width 8 height 8
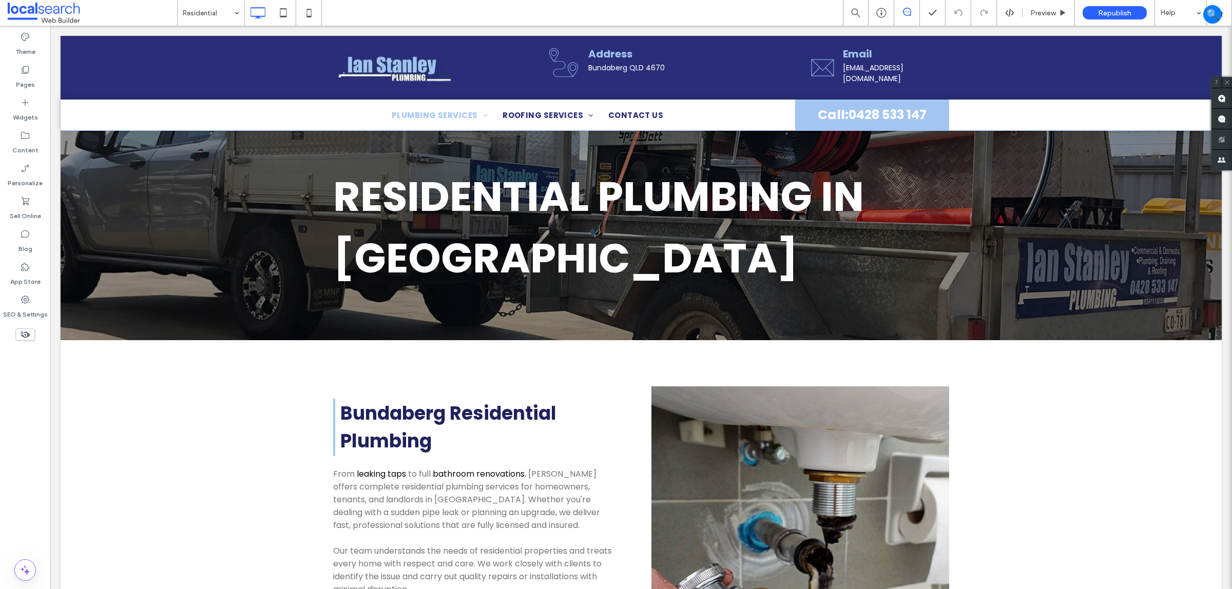
scroll to position [0, 0]
